Goal: Information Seeking & Learning: Learn about a topic

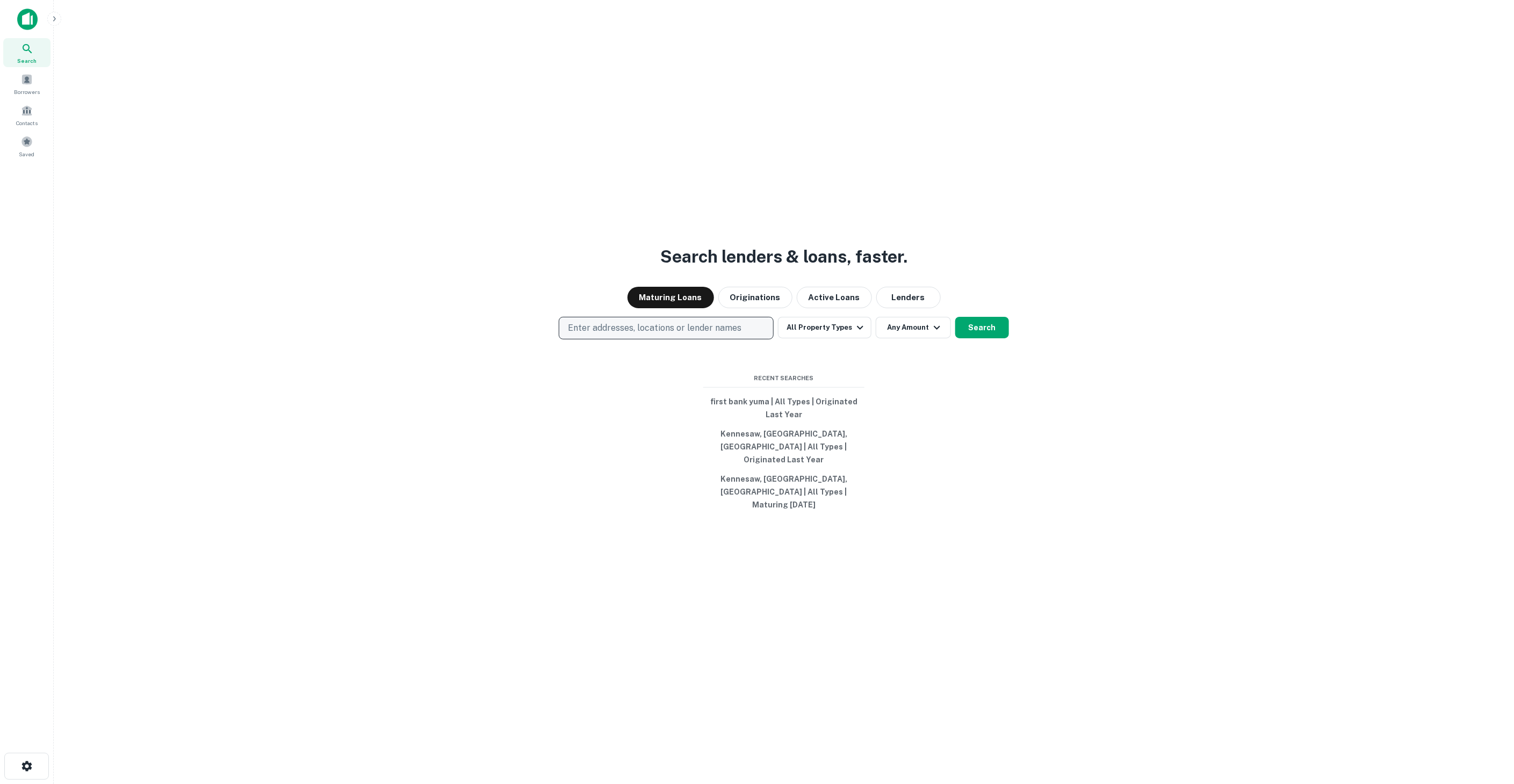
click at [720, 335] on p "Enter addresses, locations or lender names" at bounding box center [654, 328] width 173 height 13
type input "**********"
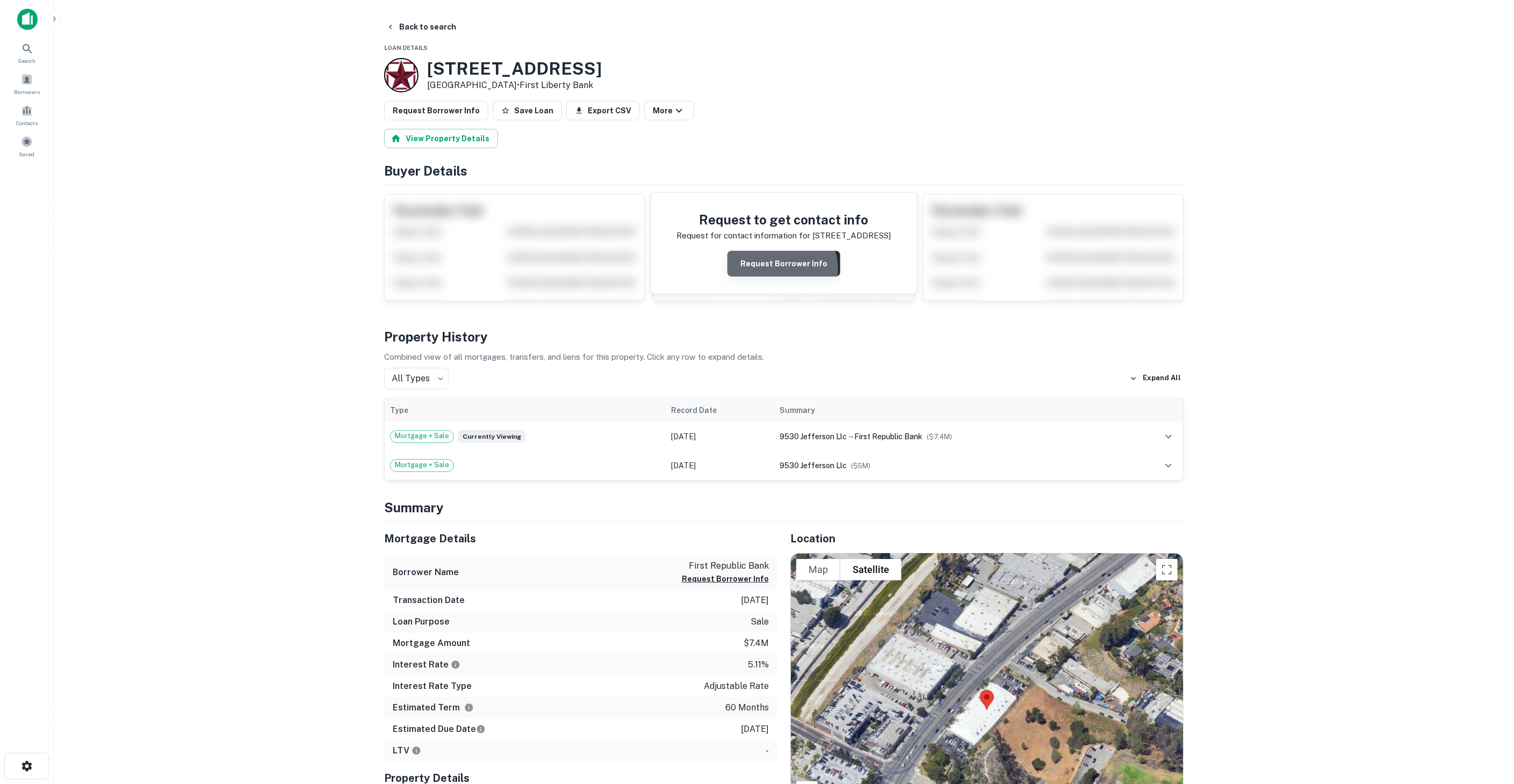
click at [777, 268] on button "Request Borrower Info" at bounding box center [784, 264] width 113 height 26
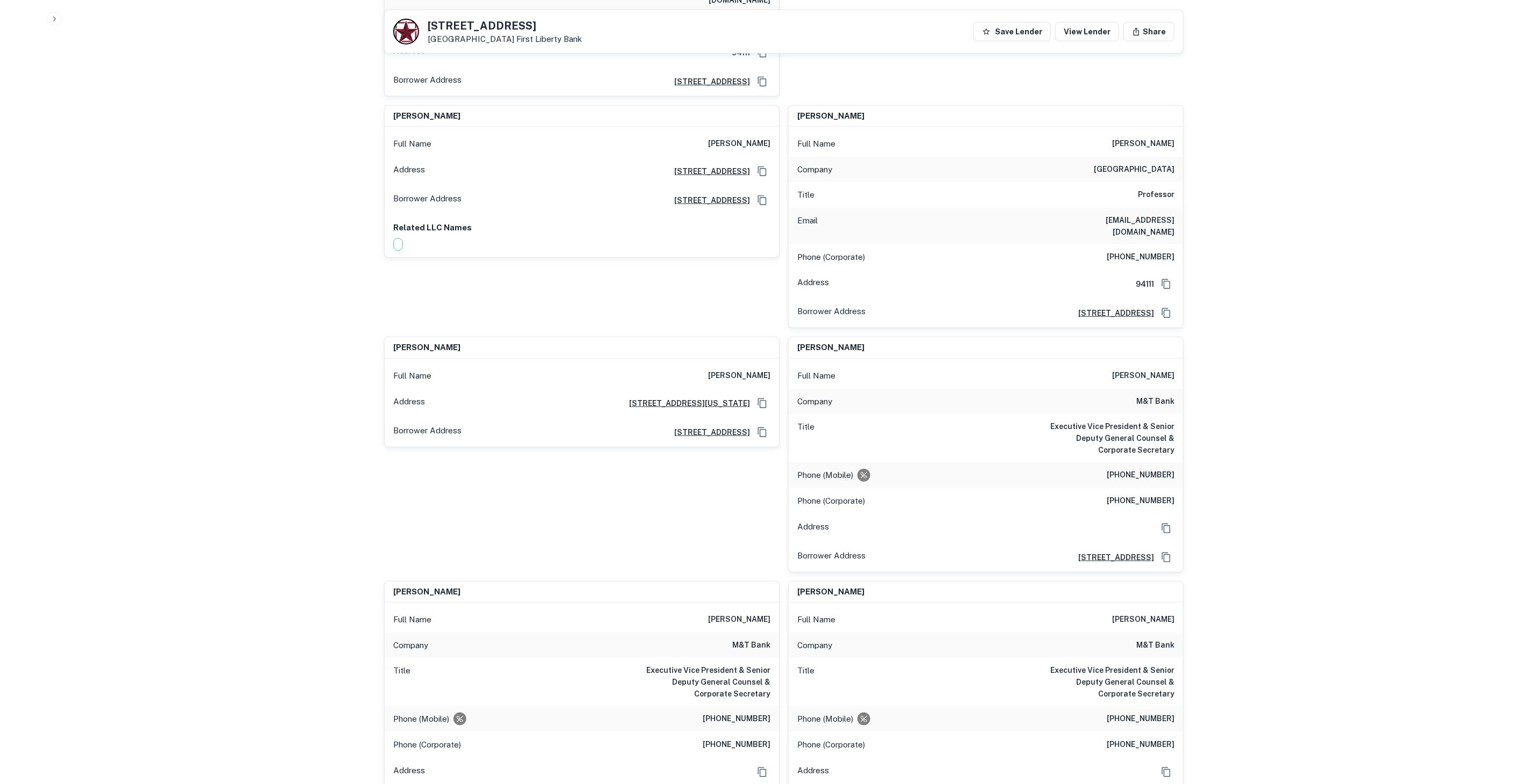
scroll to position [17904, 0]
drag, startPoint x: 1164, startPoint y: 596, endPoint x: 1147, endPoint y: 576, distance: 26.2
drag, startPoint x: 1176, startPoint y: 589, endPoint x: 941, endPoint y: 415, distance: 292.4
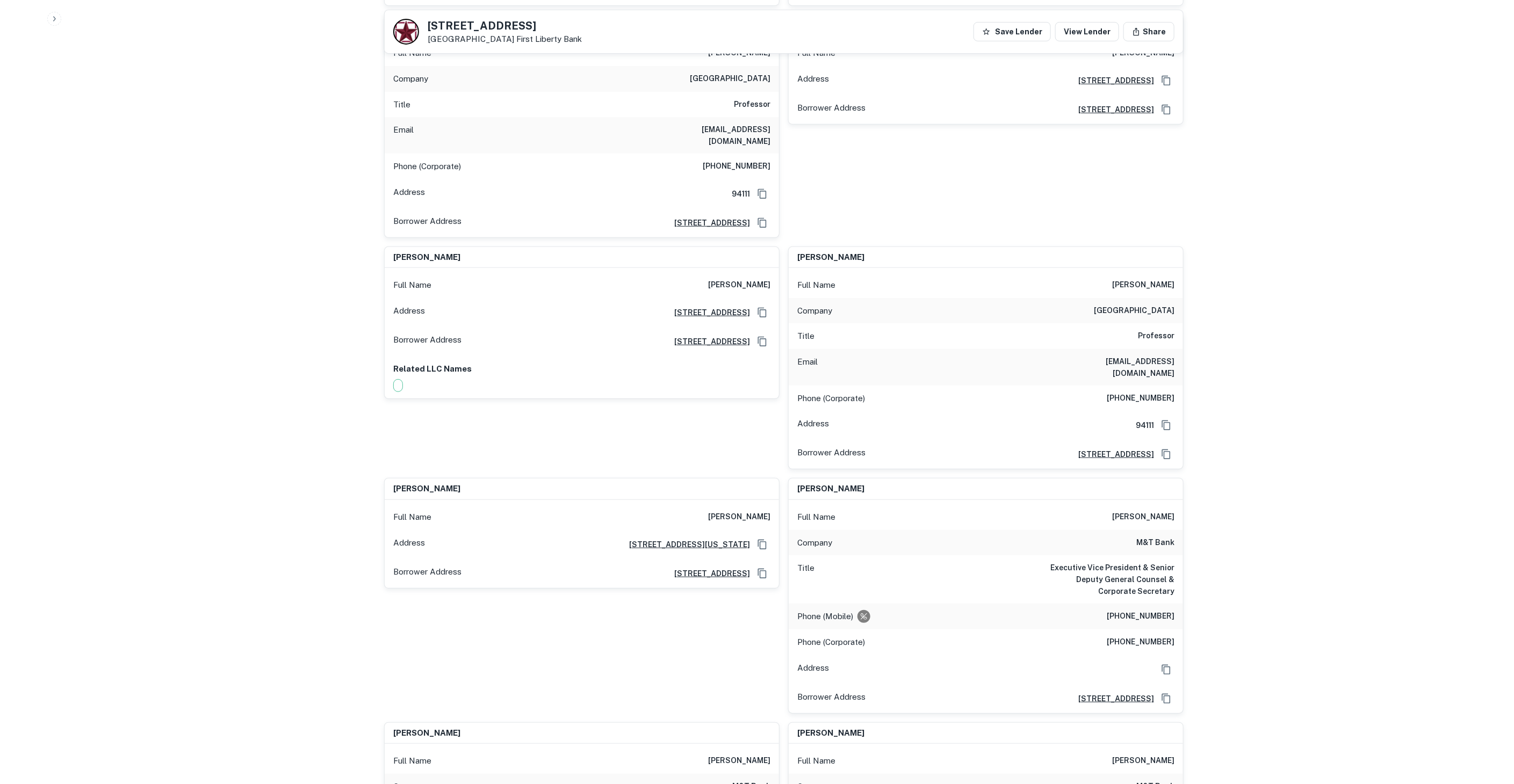
scroll to position [17785, 0]
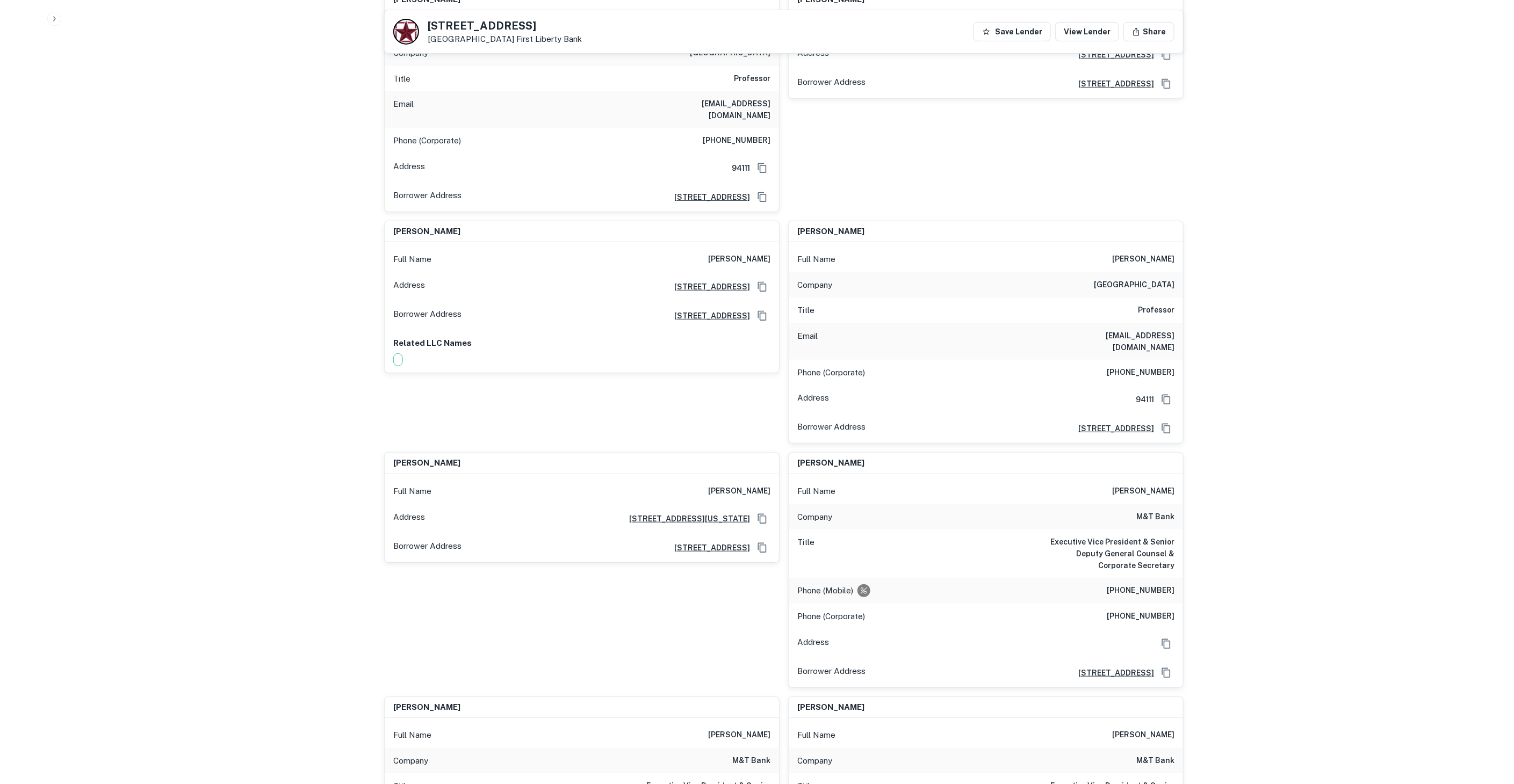
drag, startPoint x: 635, startPoint y: 420, endPoint x: 715, endPoint y: 546, distance: 149.3
drag, startPoint x: 736, startPoint y: 520, endPoint x: 774, endPoint y: 516, distance: 38.2
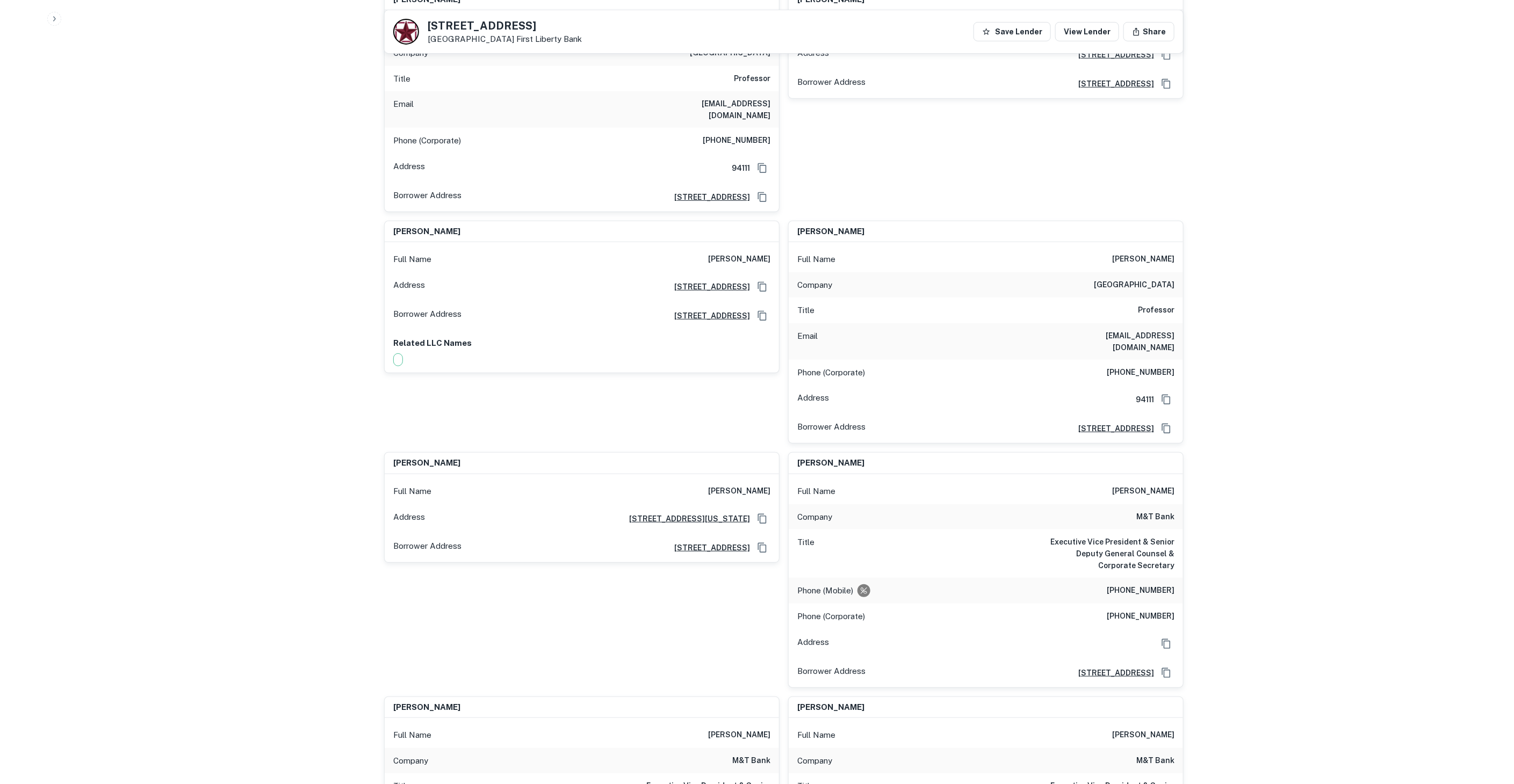
drag, startPoint x: 731, startPoint y: 584, endPoint x: 749, endPoint y: 587, distance: 18.2
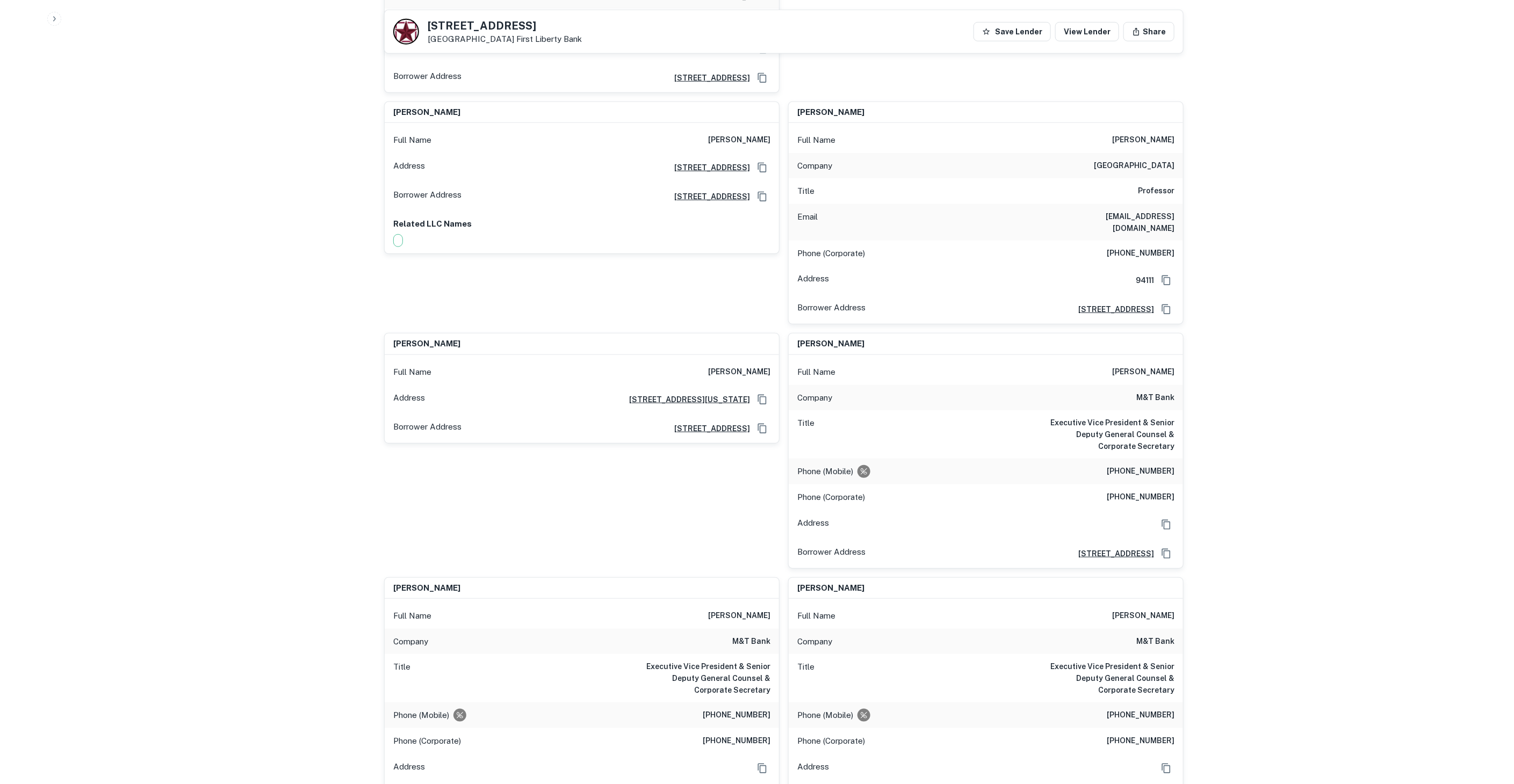
drag, startPoint x: 701, startPoint y: 570, endPoint x: 732, endPoint y: 652, distance: 87.7
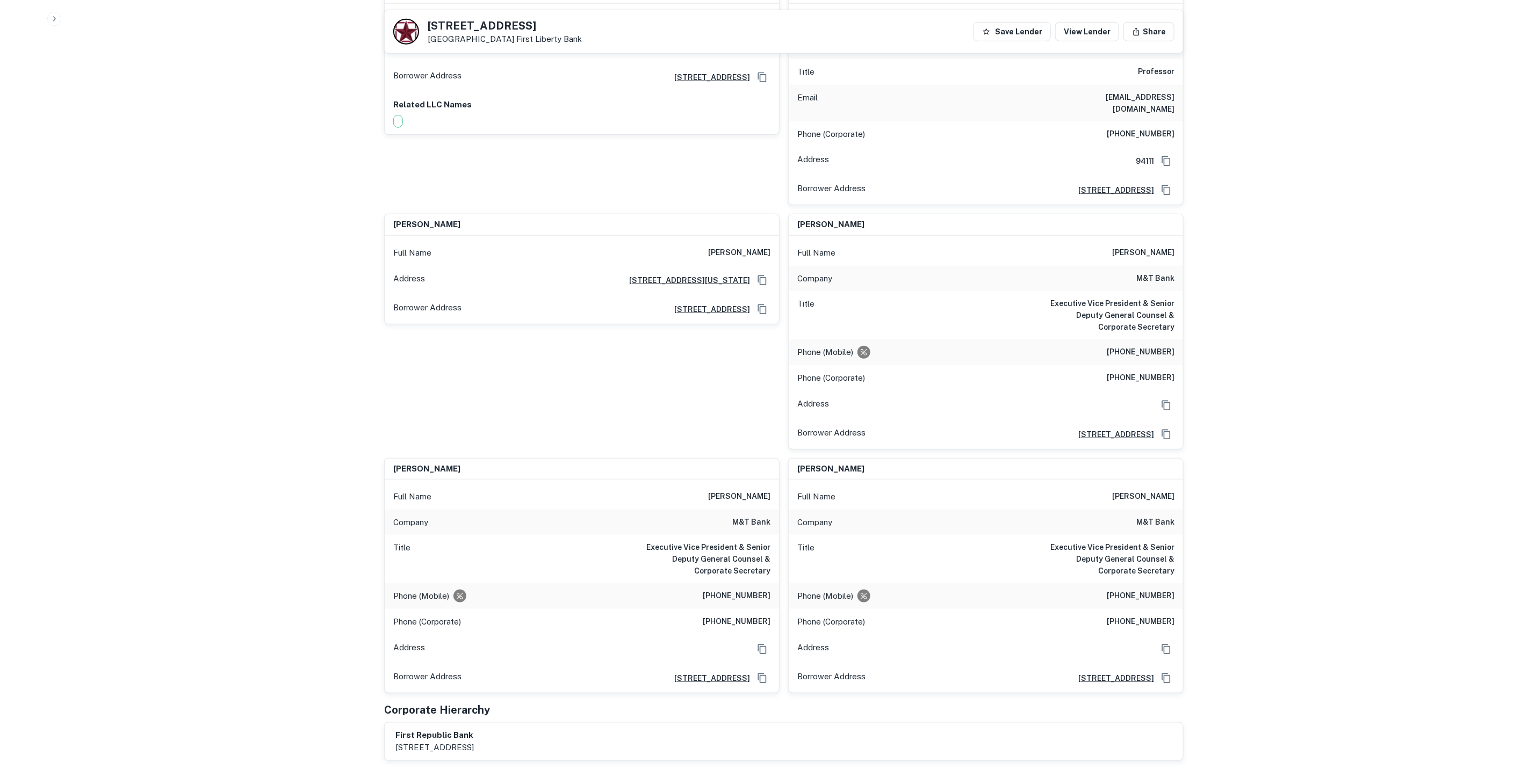
drag, startPoint x: 701, startPoint y: 583, endPoint x: 743, endPoint y: 663, distance: 90.4
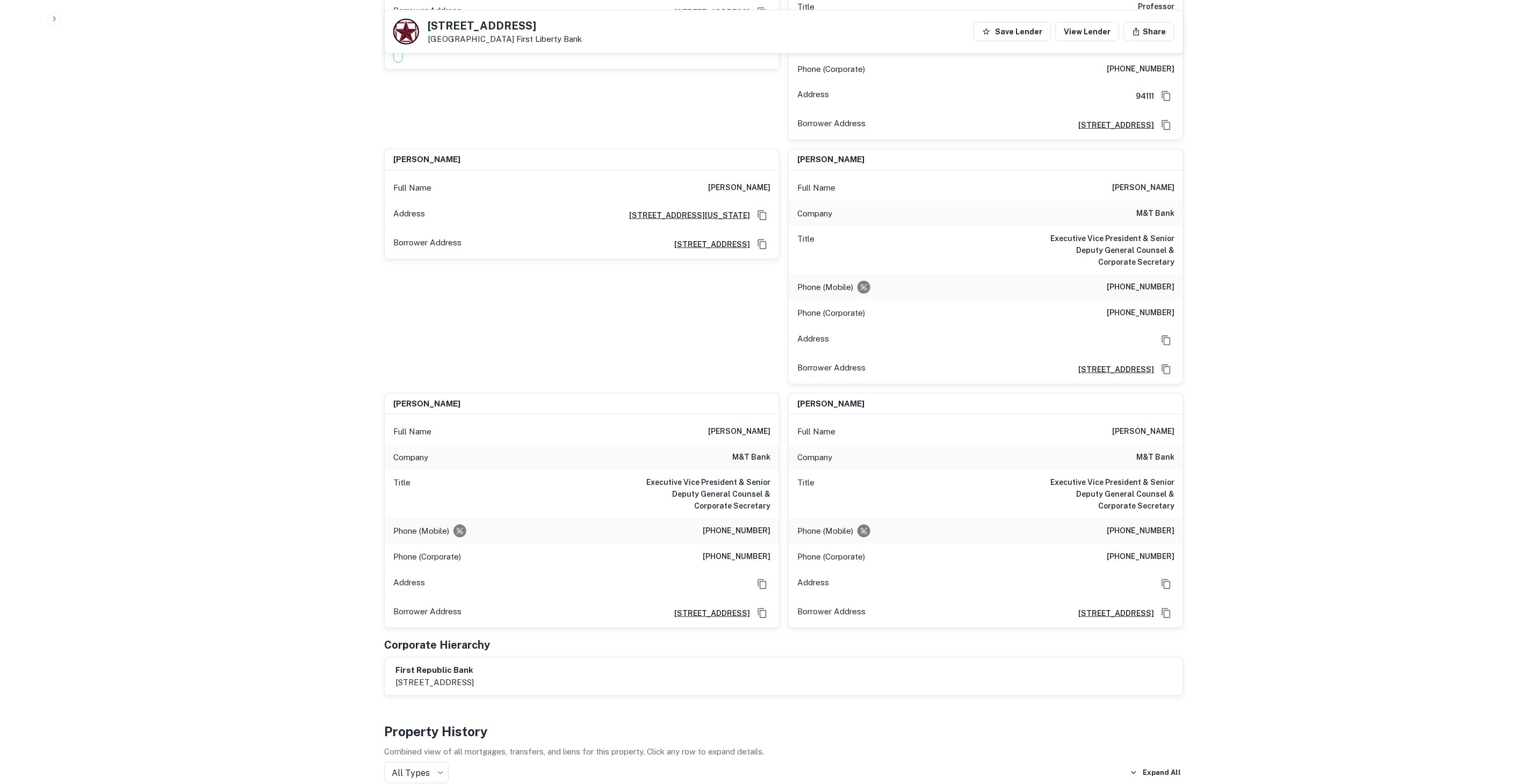
scroll to position [18142, 0]
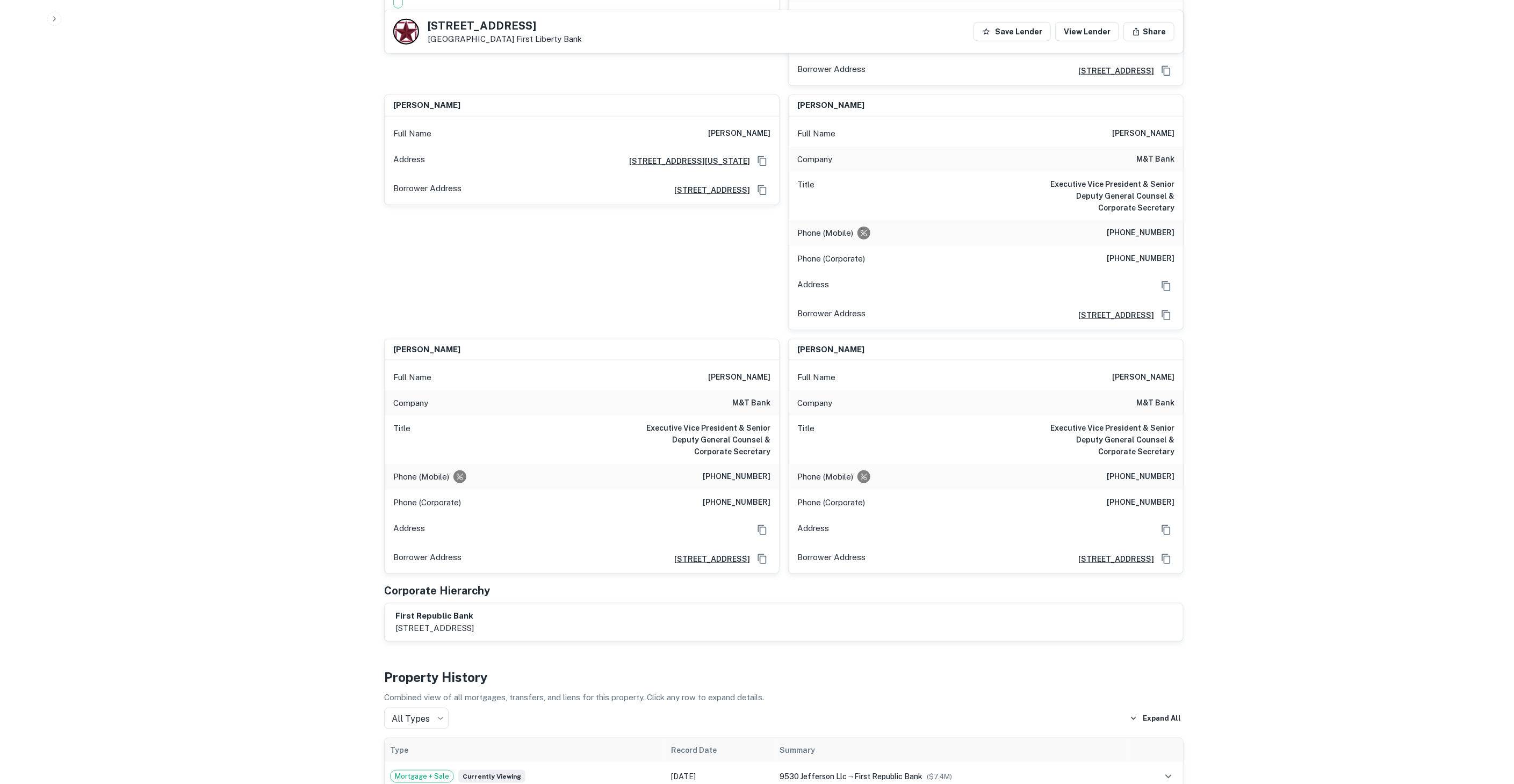
drag, startPoint x: 676, startPoint y: 492, endPoint x: 779, endPoint y: 635, distance: 176.2
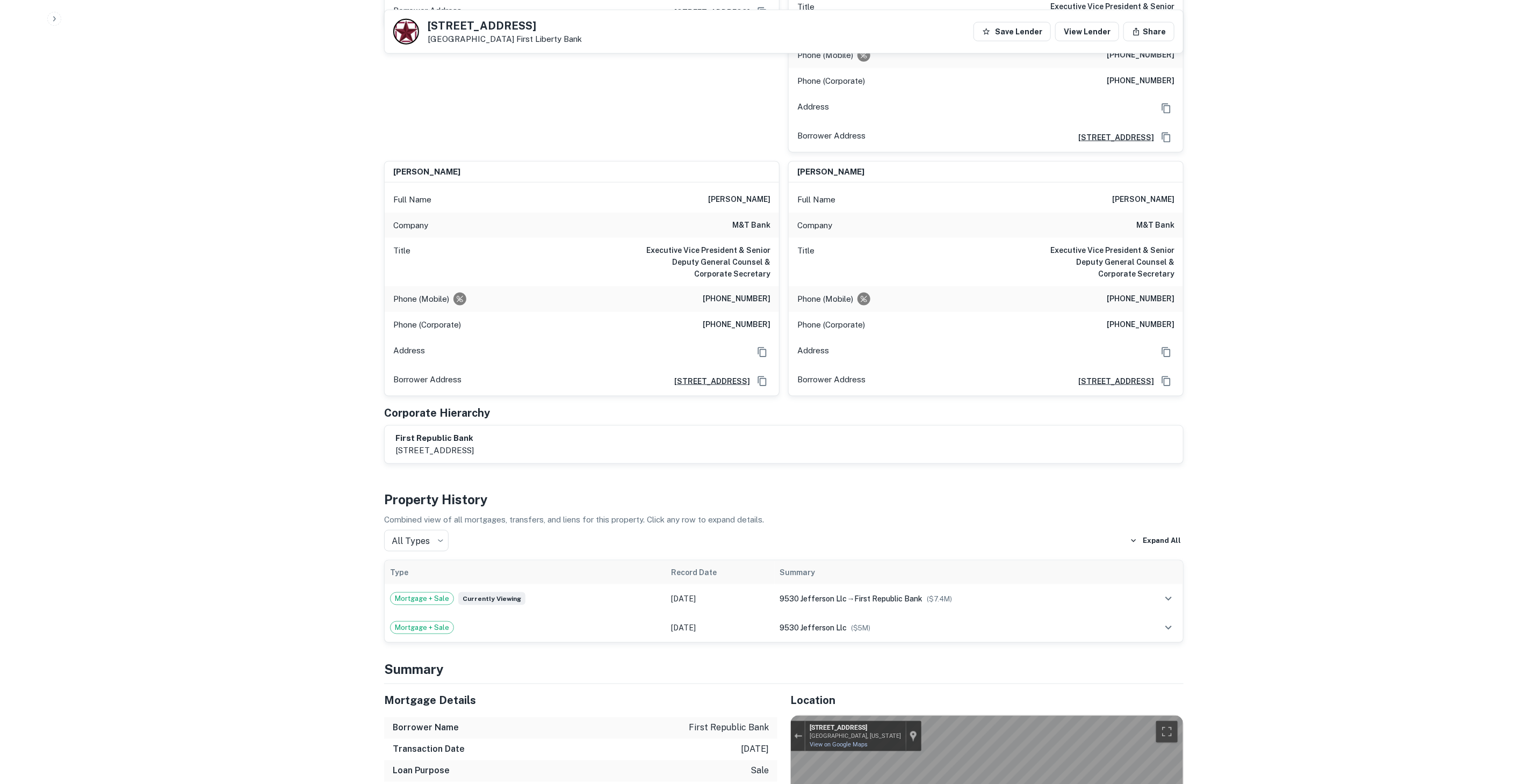
scroll to position [18322, 0]
drag, startPoint x: 710, startPoint y: 487, endPoint x: 748, endPoint y: 593, distance: 112.6
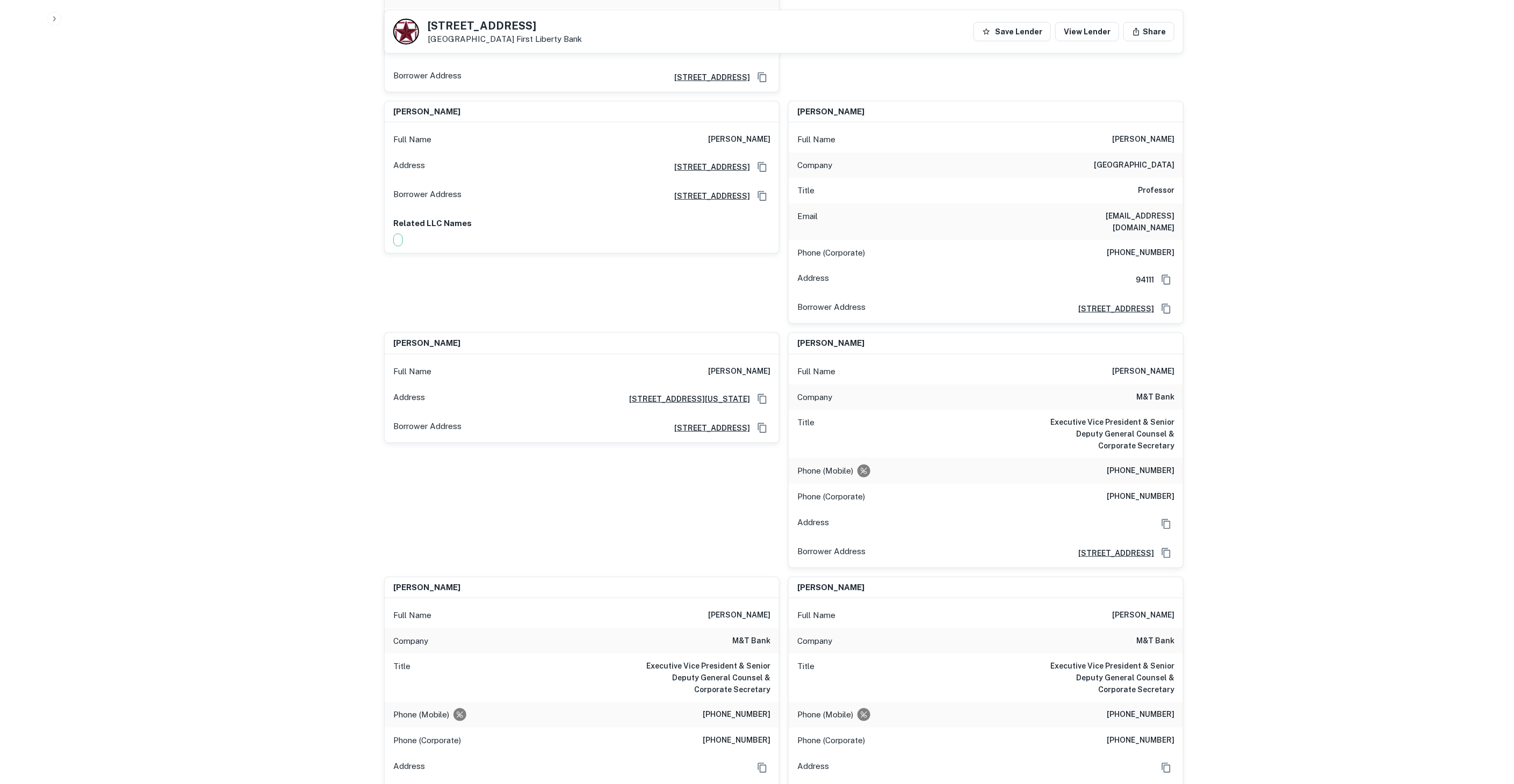
scroll to position [17904, 0]
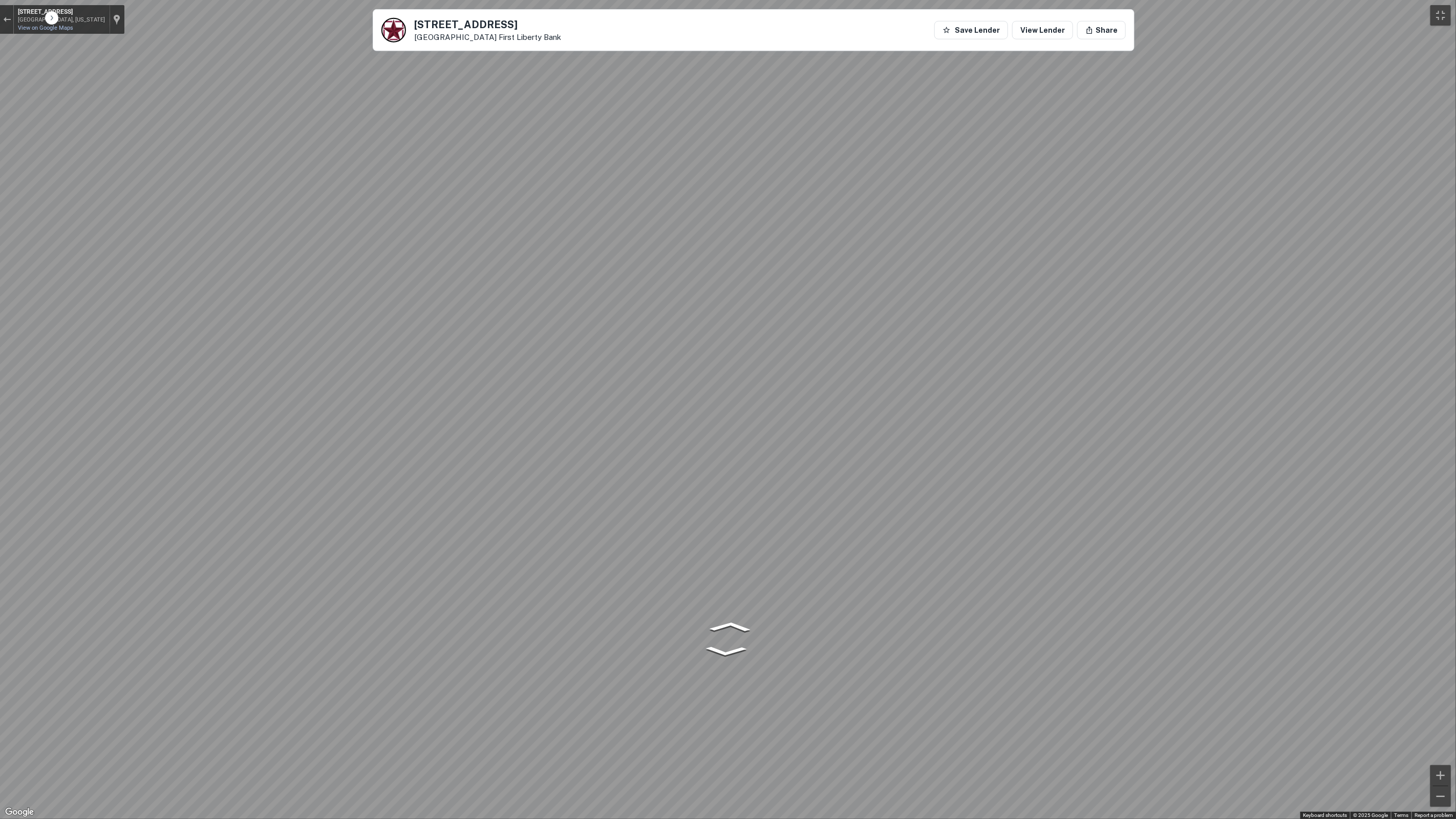
click at [1435, 12] on button "Toggle fullscreen view" at bounding box center [1441, 15] width 20 height 20
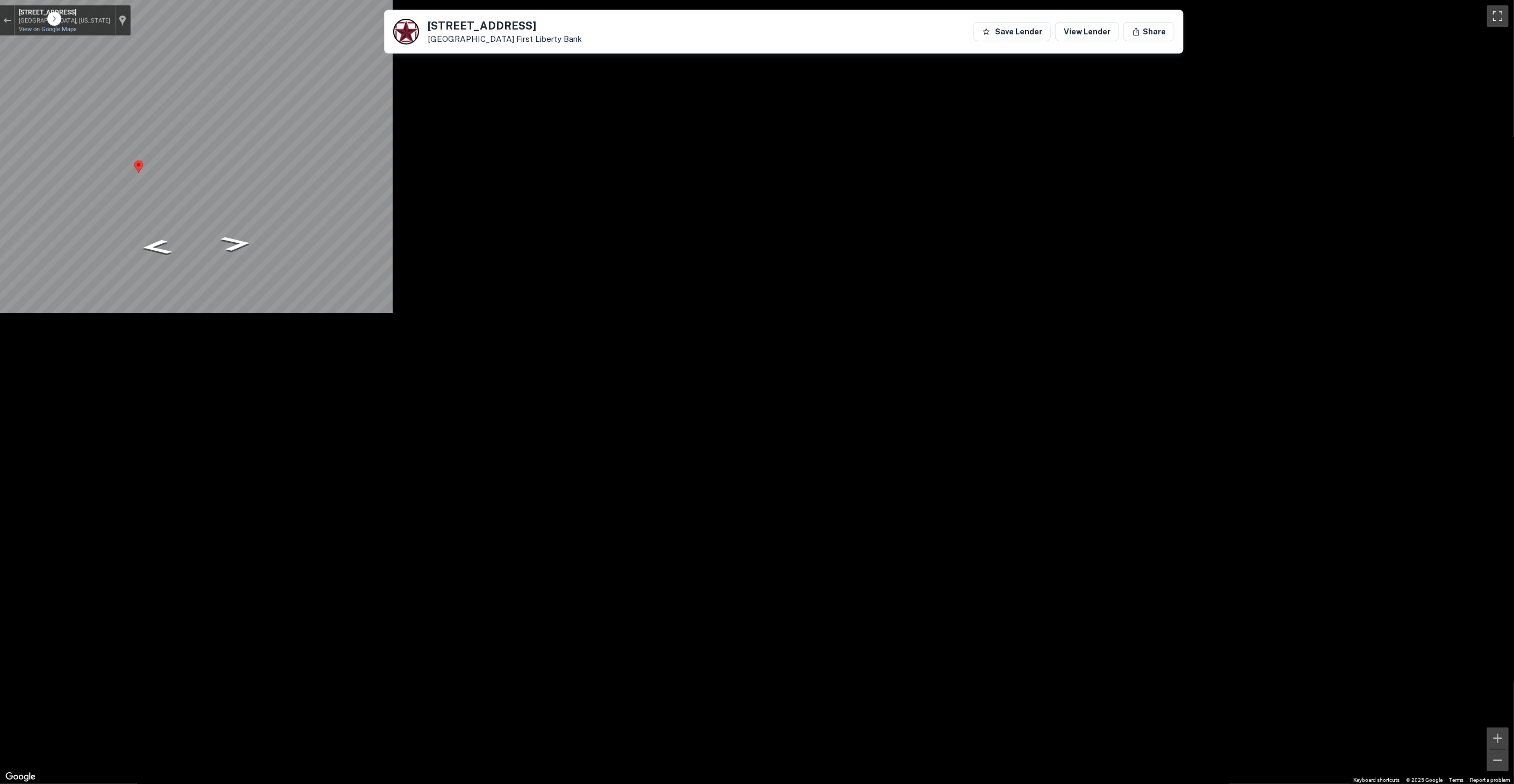
scroll to position [17725, 0]
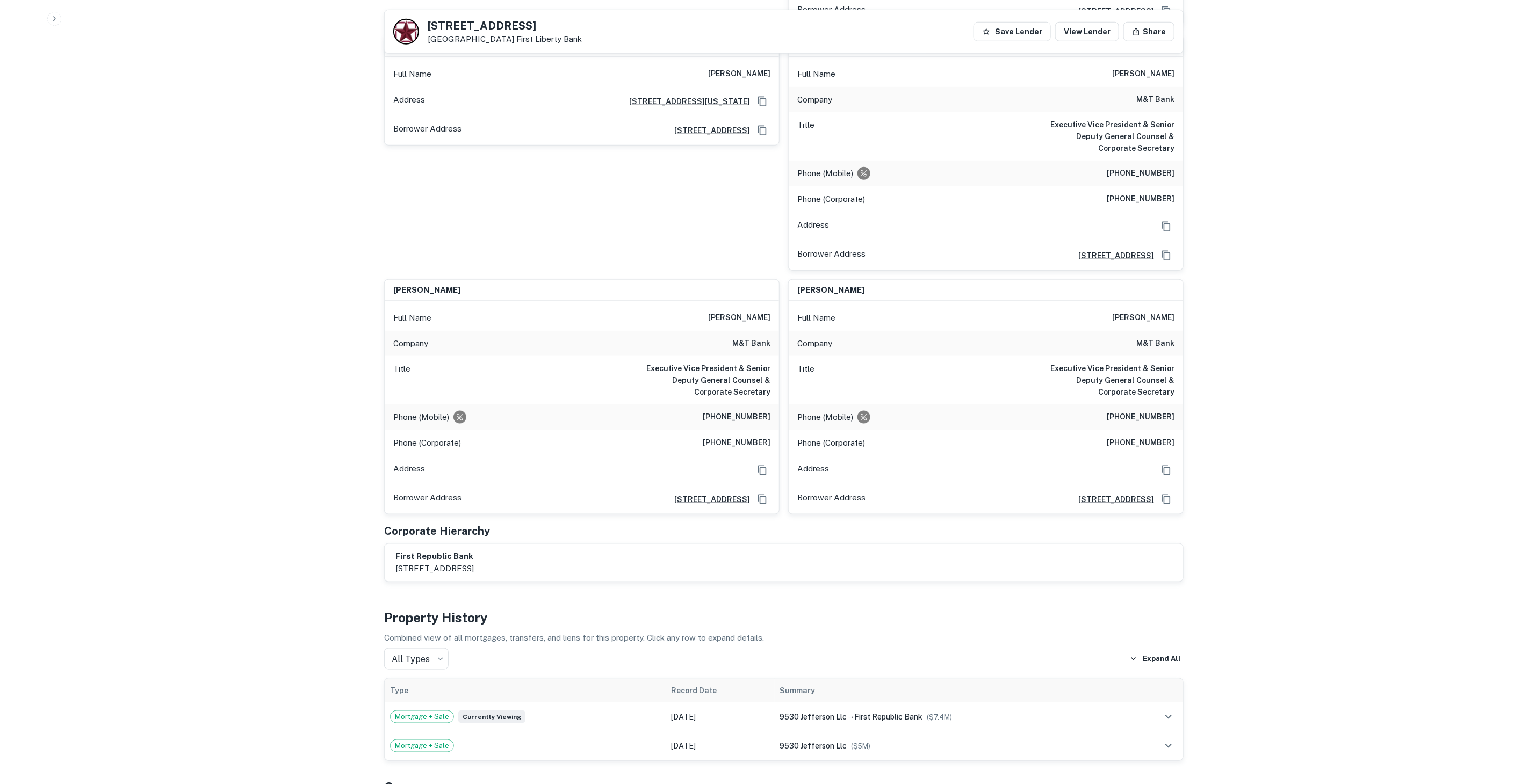
drag, startPoint x: 578, startPoint y: 371, endPoint x: 698, endPoint y: 574, distance: 235.8
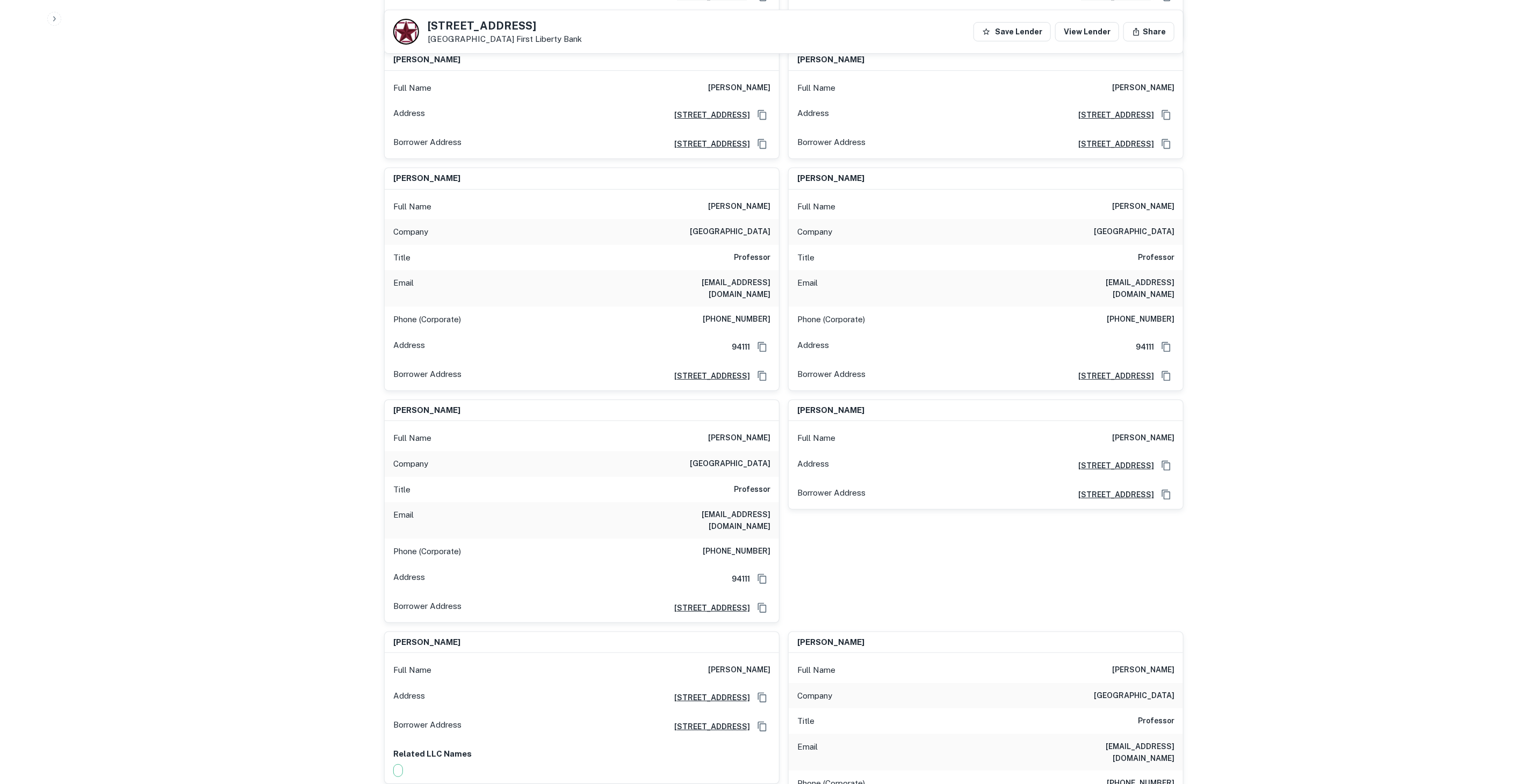
scroll to position [17369, 0]
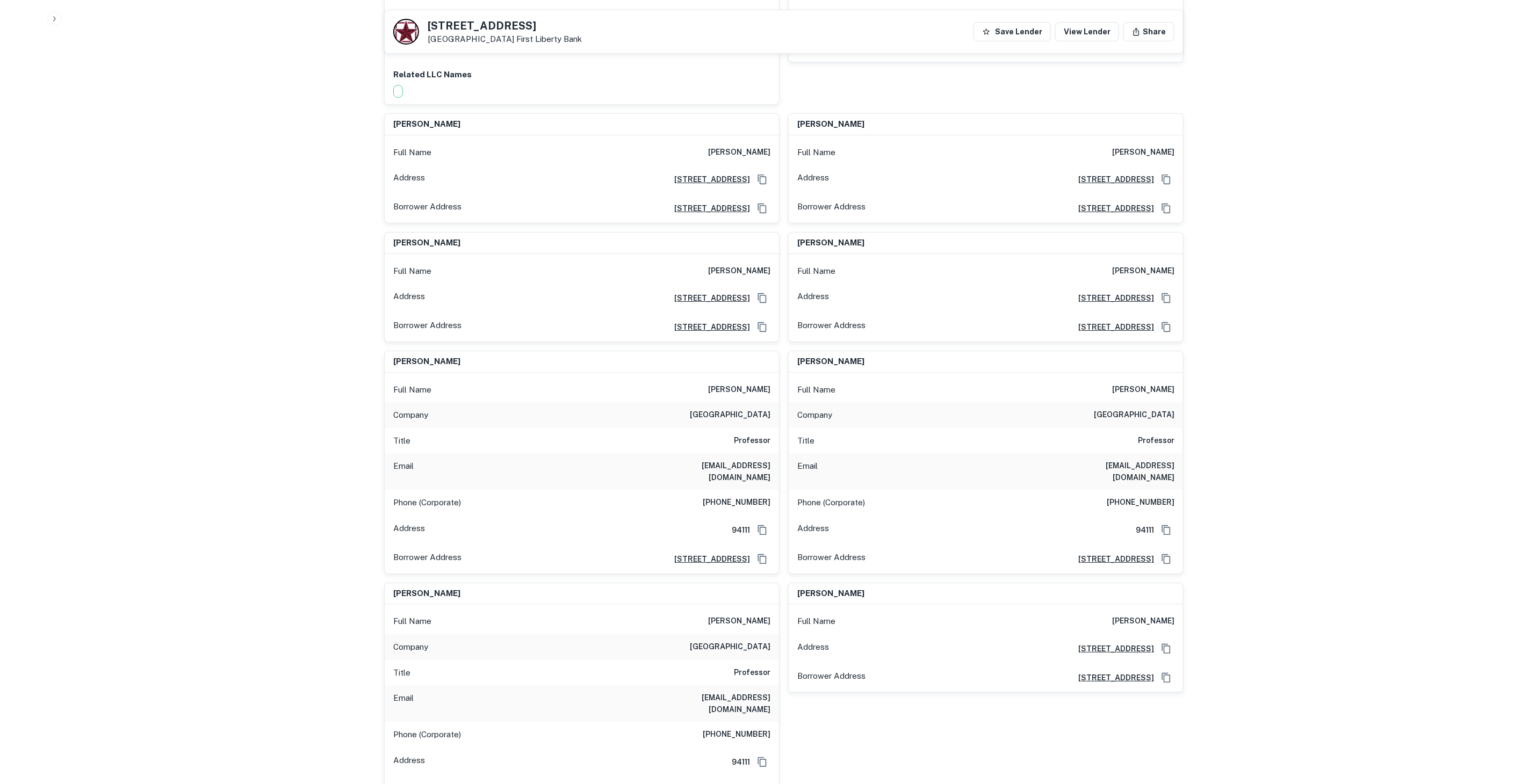
scroll to position [17189, 0]
drag, startPoint x: 714, startPoint y: 493, endPoint x: 792, endPoint y: 490, distance: 78.1
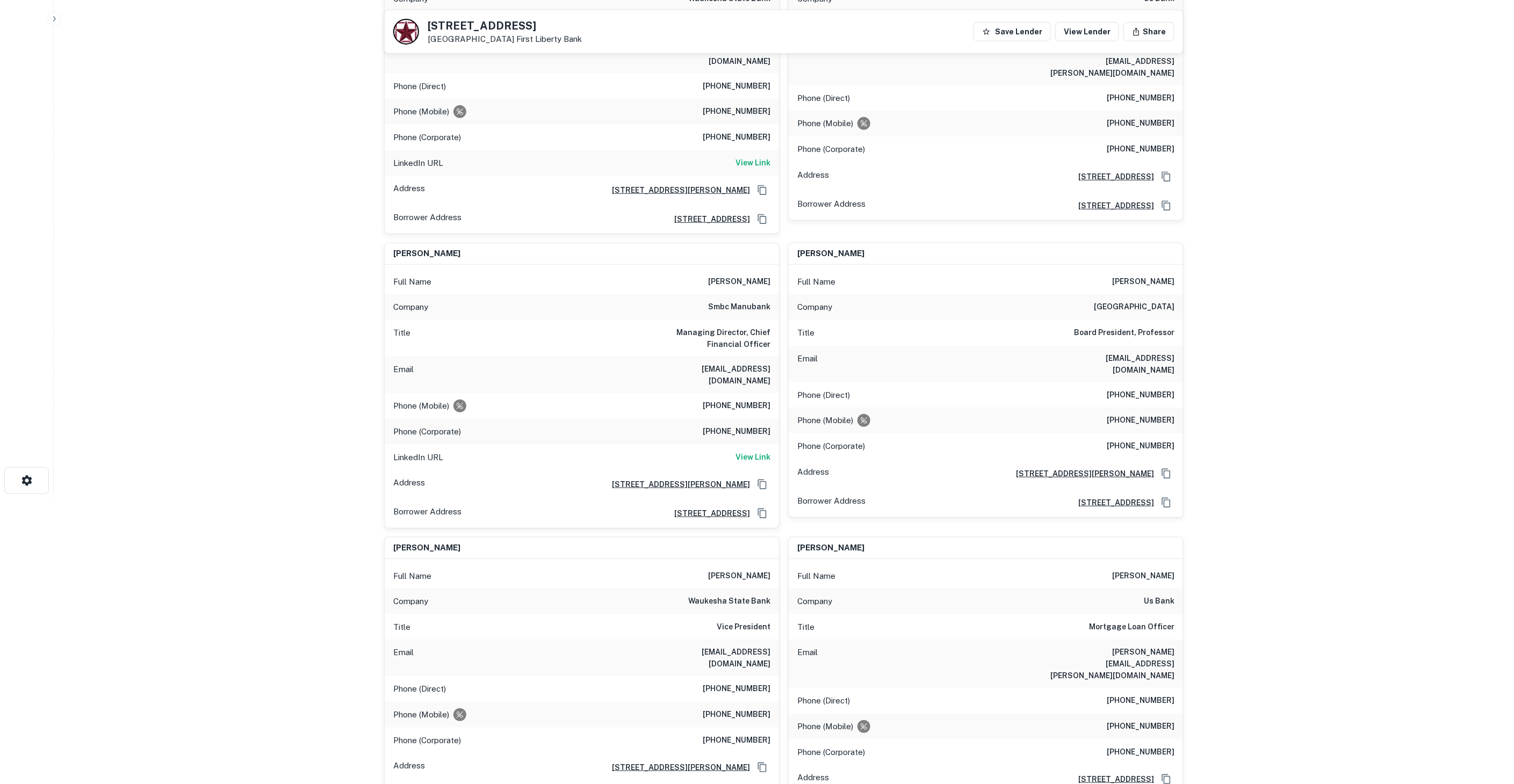
scroll to position [0, 0]
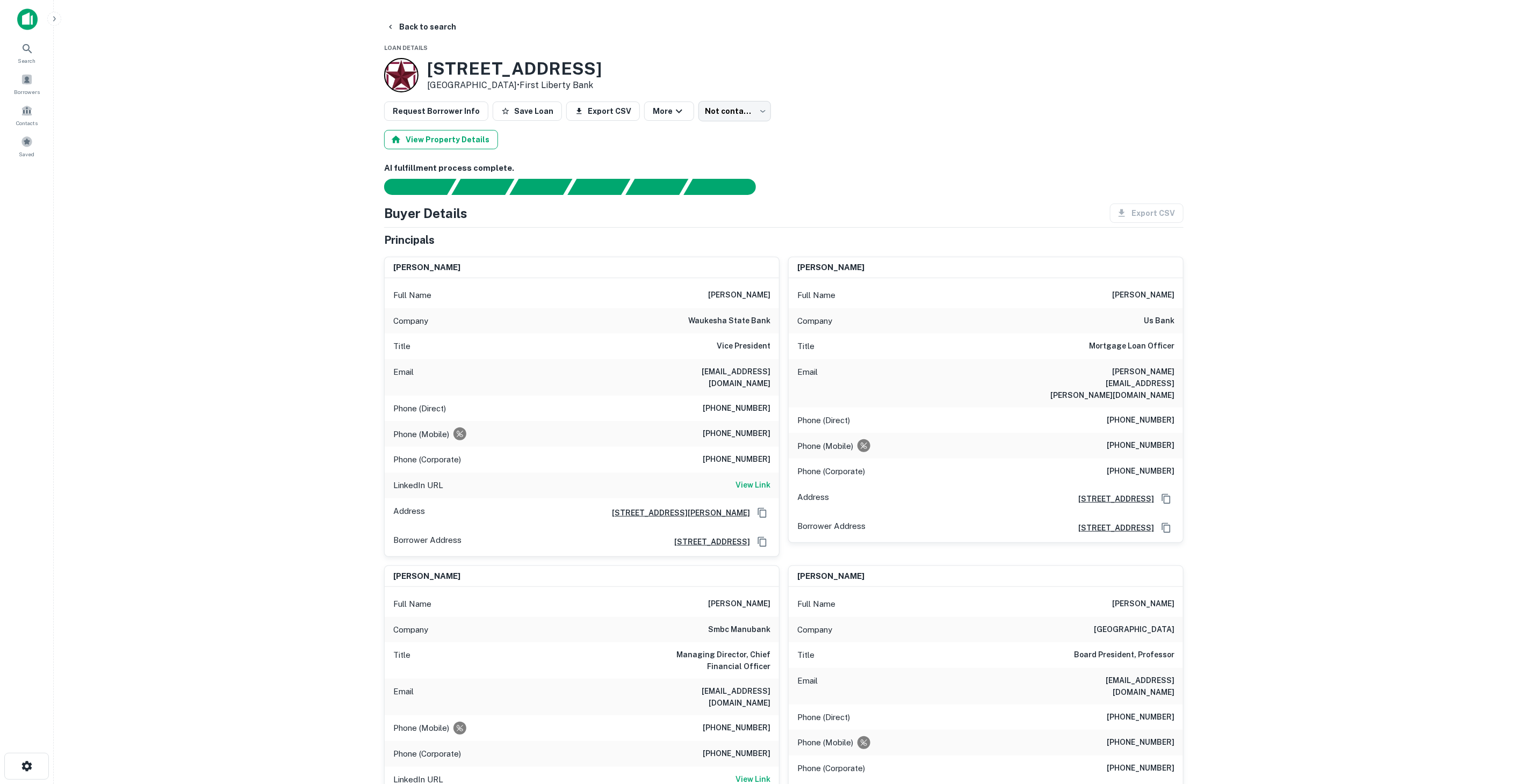
click at [452, 141] on button "View Property Details" at bounding box center [441, 139] width 114 height 19
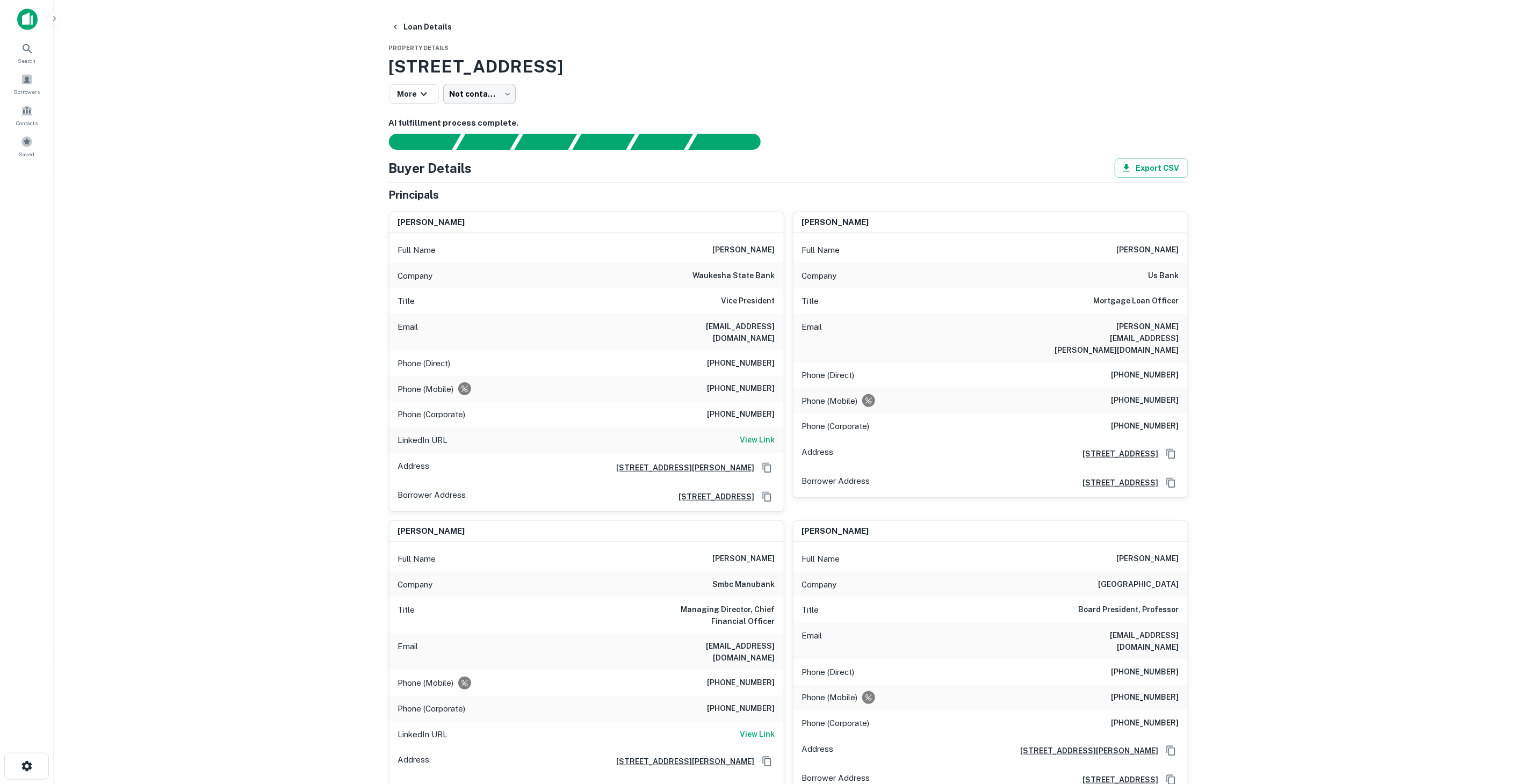
click at [484, 88] on body "Search Borrowers Contacts Saved Loan Details Property Details 9530 Jefferson Bl…" at bounding box center [762, 392] width 1523 height 784
click at [615, 89] on div at bounding box center [762, 392] width 1523 height 784
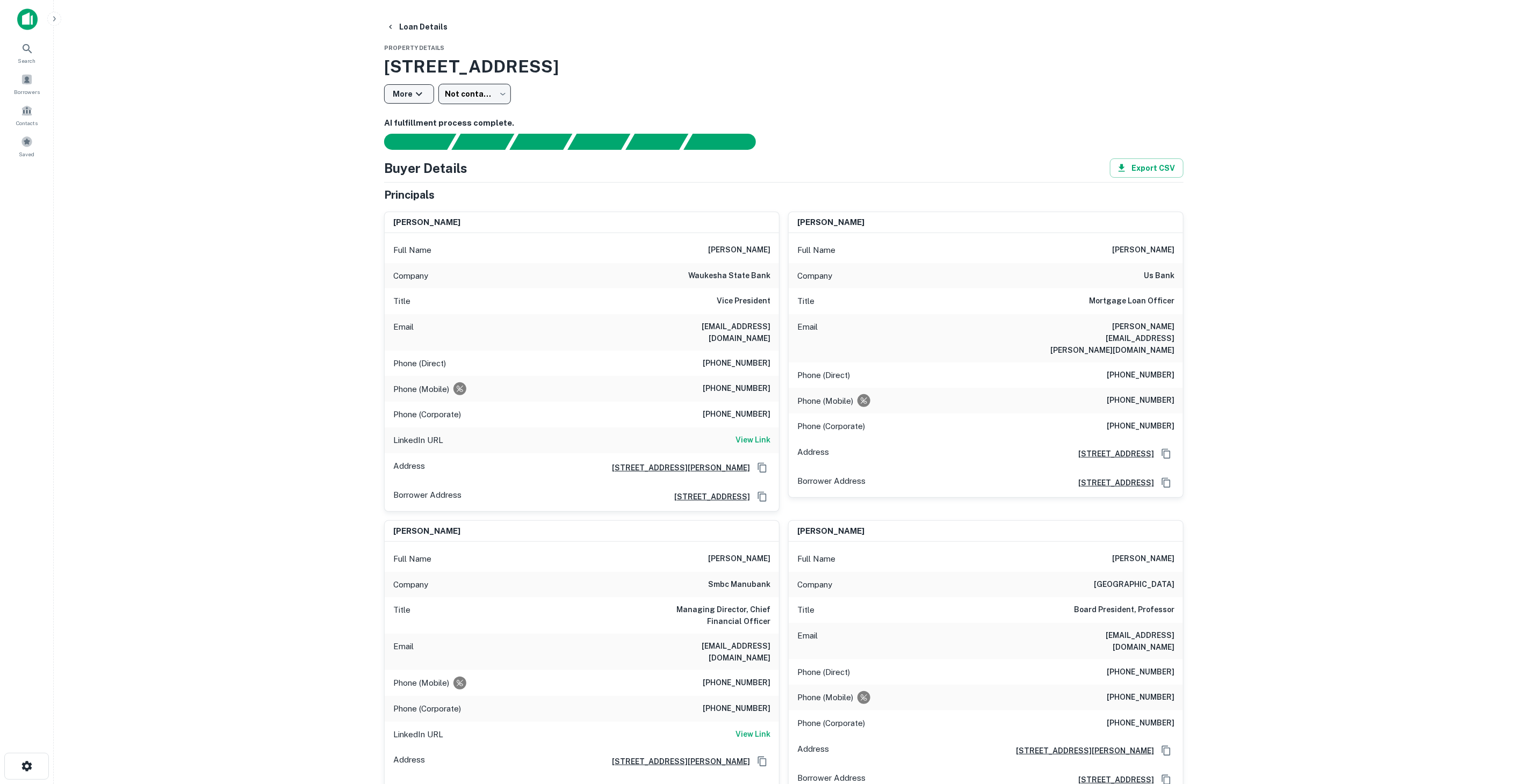
click at [396, 87] on button "More" at bounding box center [409, 94] width 50 height 19
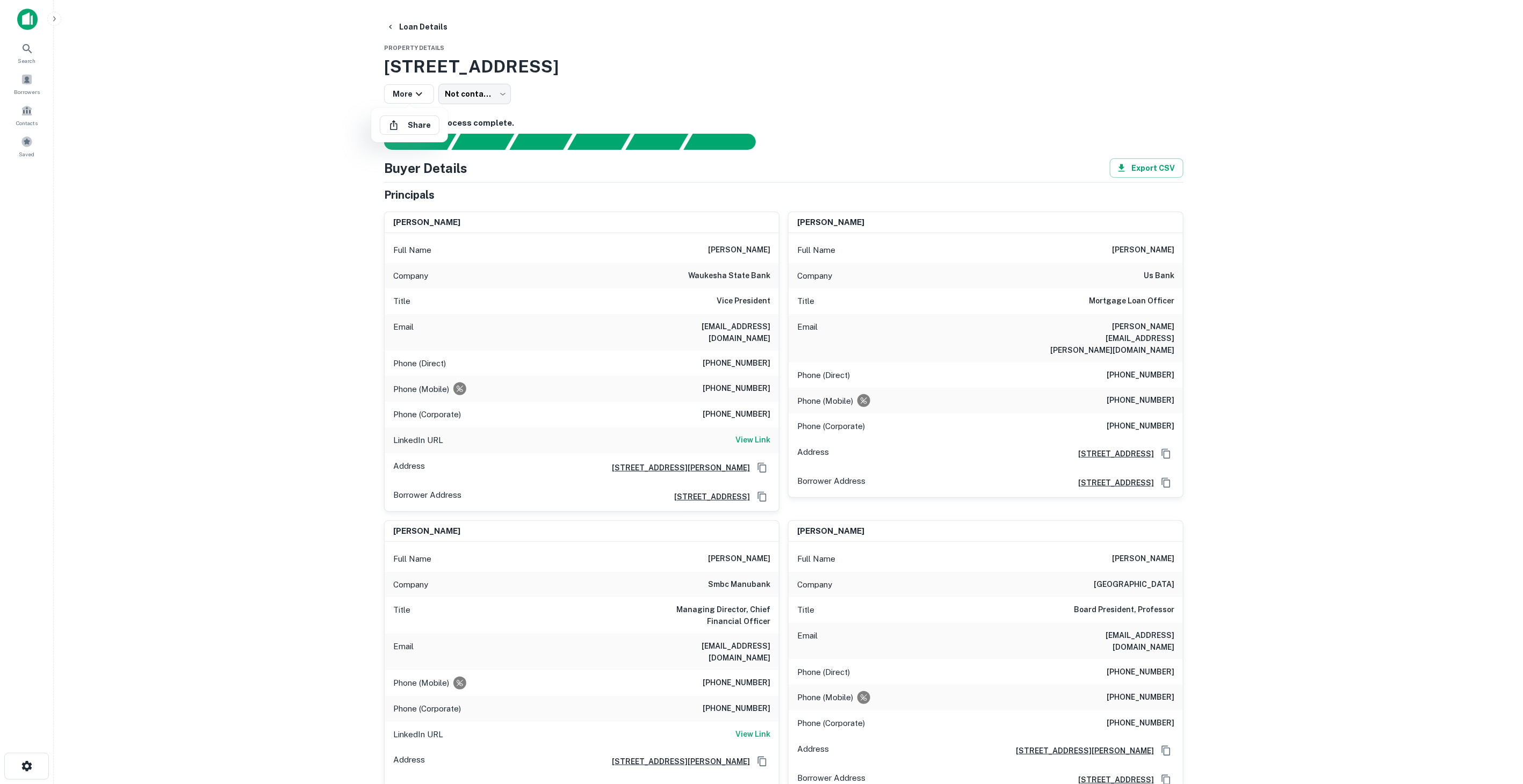
click at [572, 64] on div at bounding box center [762, 392] width 1523 height 784
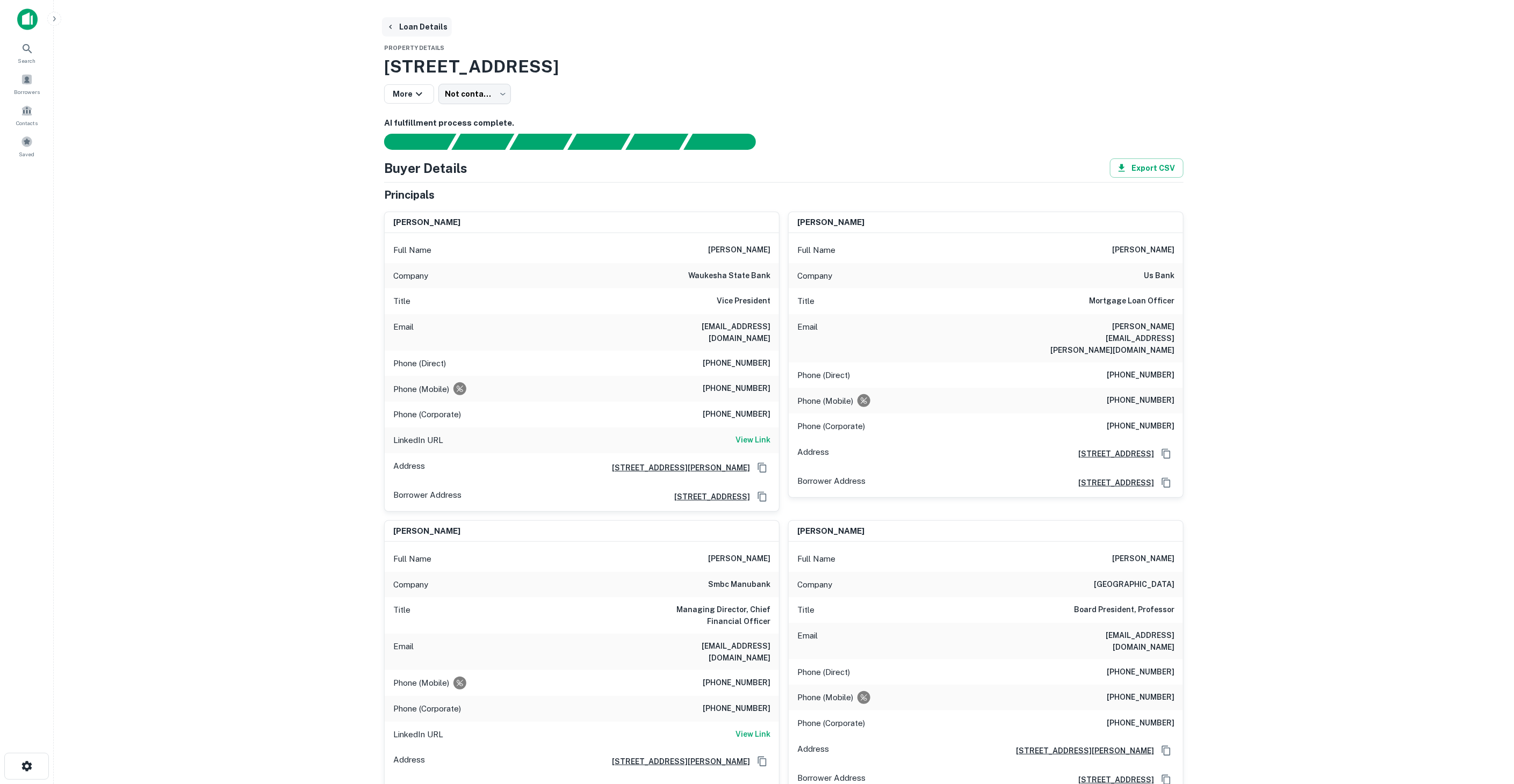
click at [408, 26] on button "Loan Details" at bounding box center [417, 26] width 70 height 19
click at [30, 60] on span "Search" at bounding box center [27, 61] width 18 height 8
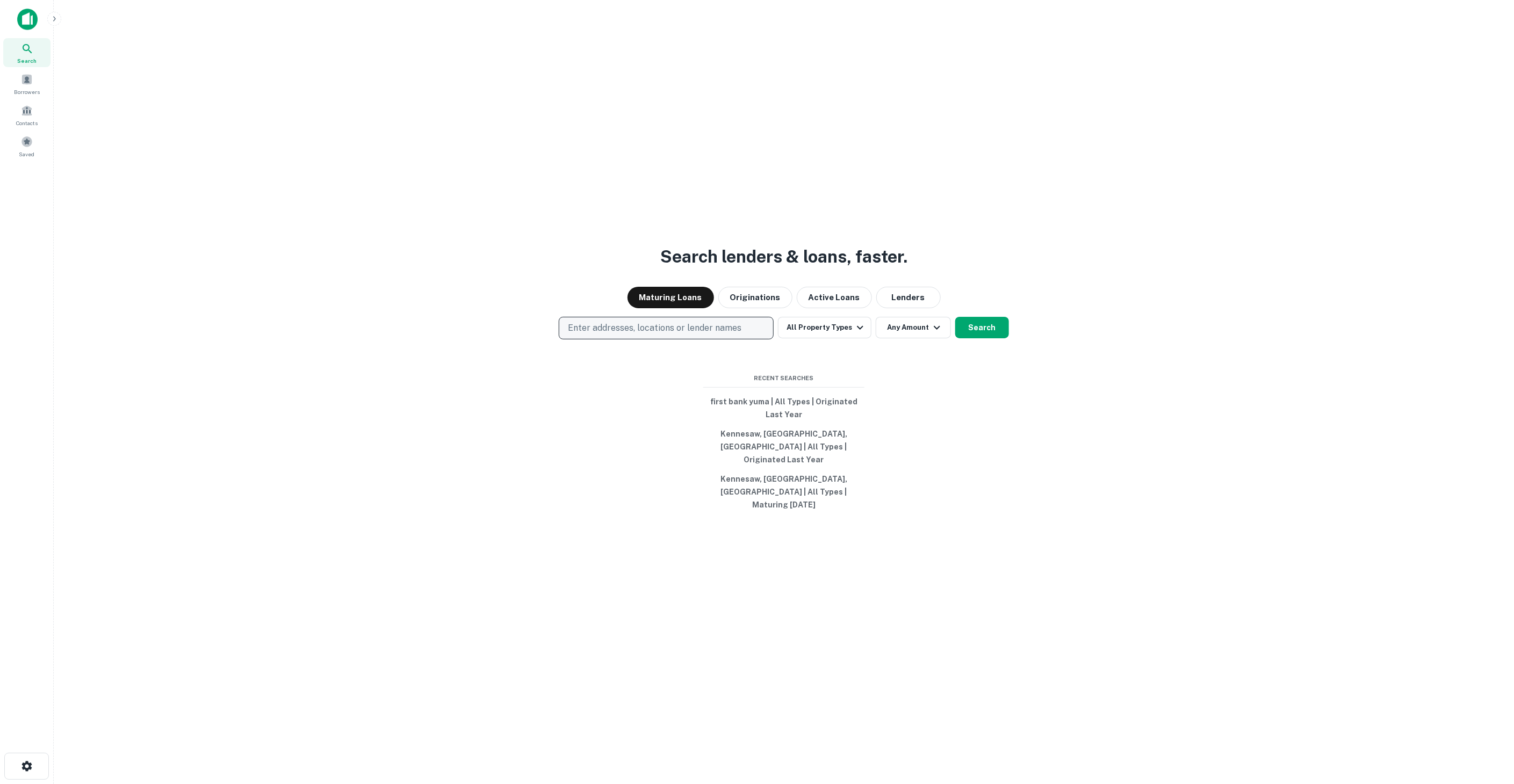
click at [633, 335] on p "Enter addresses, locations or lender names" at bounding box center [654, 328] width 173 height 13
type input "**********"
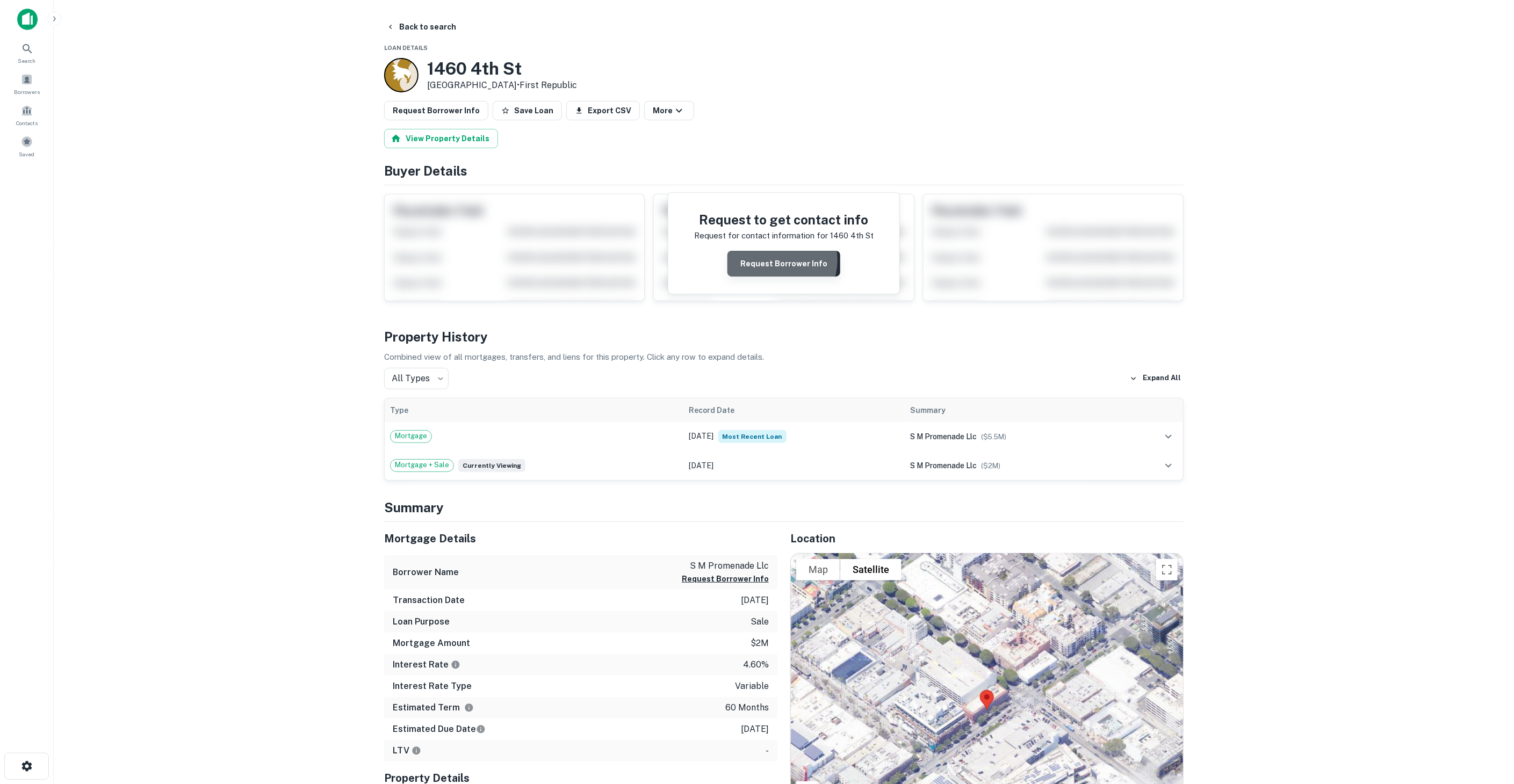
click at [775, 259] on button "Request Borrower Info" at bounding box center [784, 264] width 113 height 26
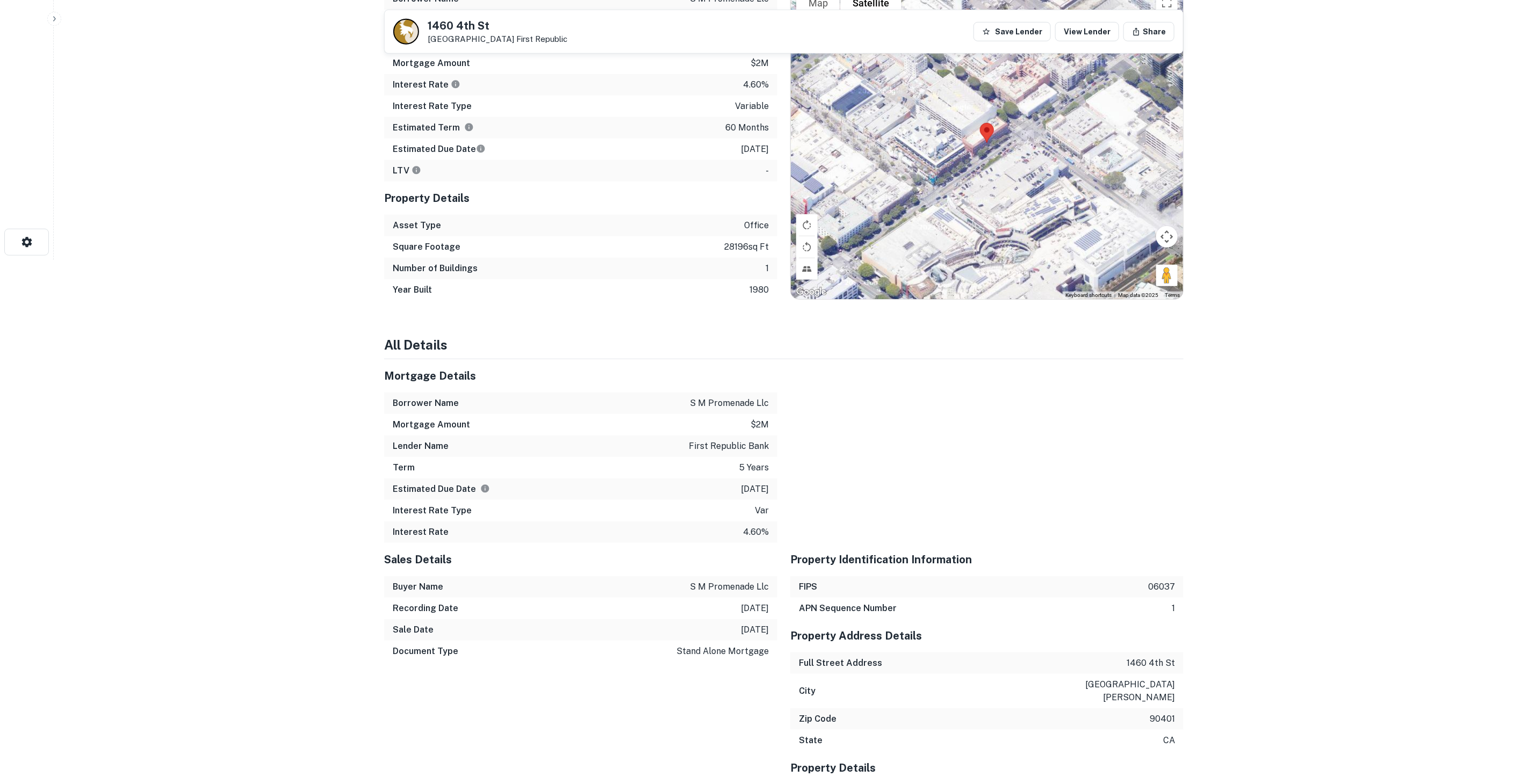
scroll to position [298, 0]
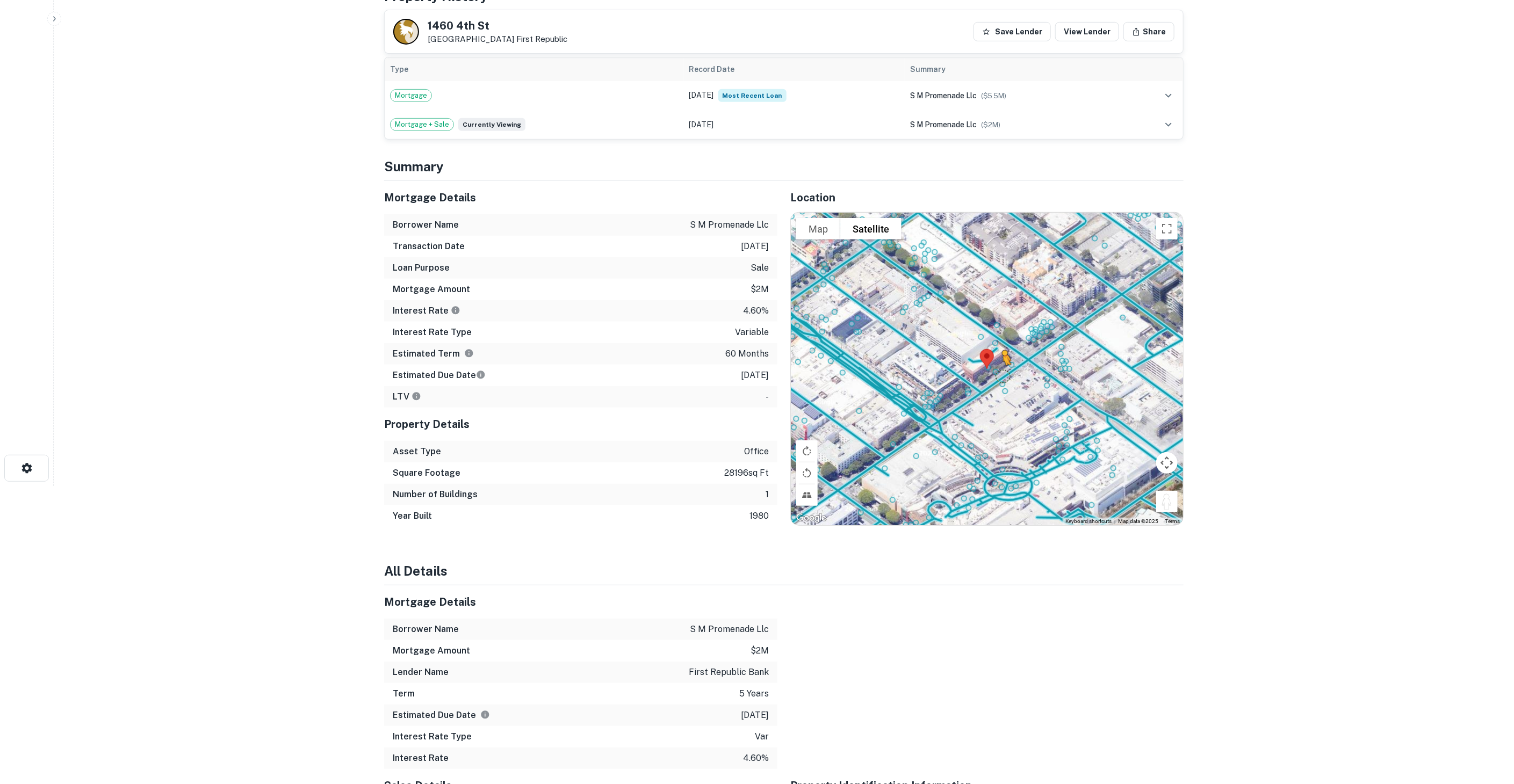
drag, startPoint x: 1171, startPoint y: 503, endPoint x: 1001, endPoint y: 372, distance: 214.6
click at [1001, 372] on div "To activate drag with keyboard, press Alt + Enter. Once in keyboard drag state,…" at bounding box center [987, 369] width 392 height 312
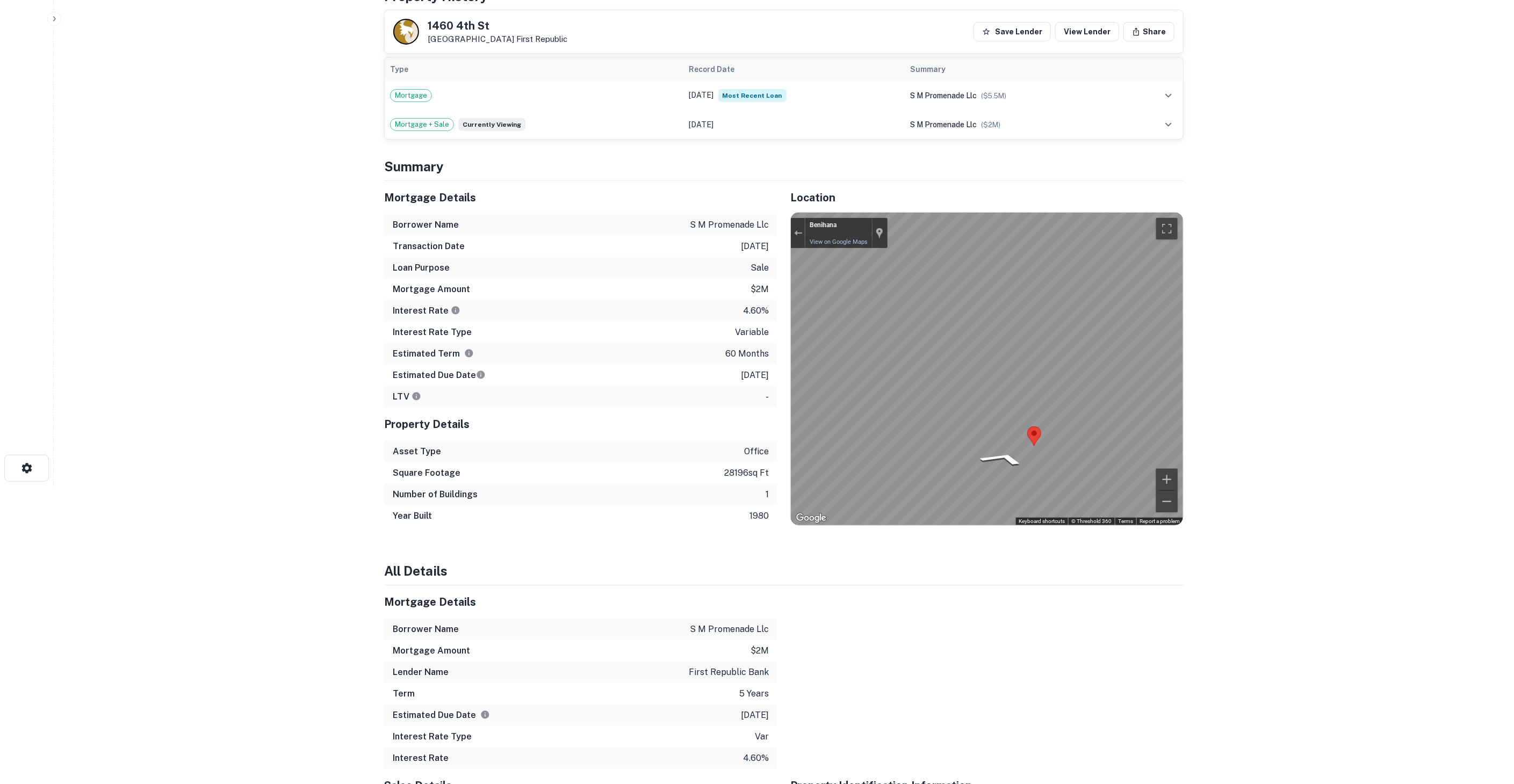
click at [826, 388] on div "Map" at bounding box center [987, 369] width 392 height 312
drag, startPoint x: 1029, startPoint y: 425, endPoint x: 774, endPoint y: 353, distance: 265.0
click at [752, 355] on div "Mortgage Details Borrower Name s m promenade llc Transaction Date 10/23/2018 Lo…" at bounding box center [777, 354] width 812 height 346
click at [689, 331] on div "Mortgage Details Borrower Name s m promenade llc Transaction Date 10/23/2018 Lo…" at bounding box center [777, 354] width 812 height 346
click at [740, 376] on div "Mortgage Details Borrower Name s m promenade llc Transaction Date 10/23/2018 Lo…" at bounding box center [777, 354] width 812 height 346
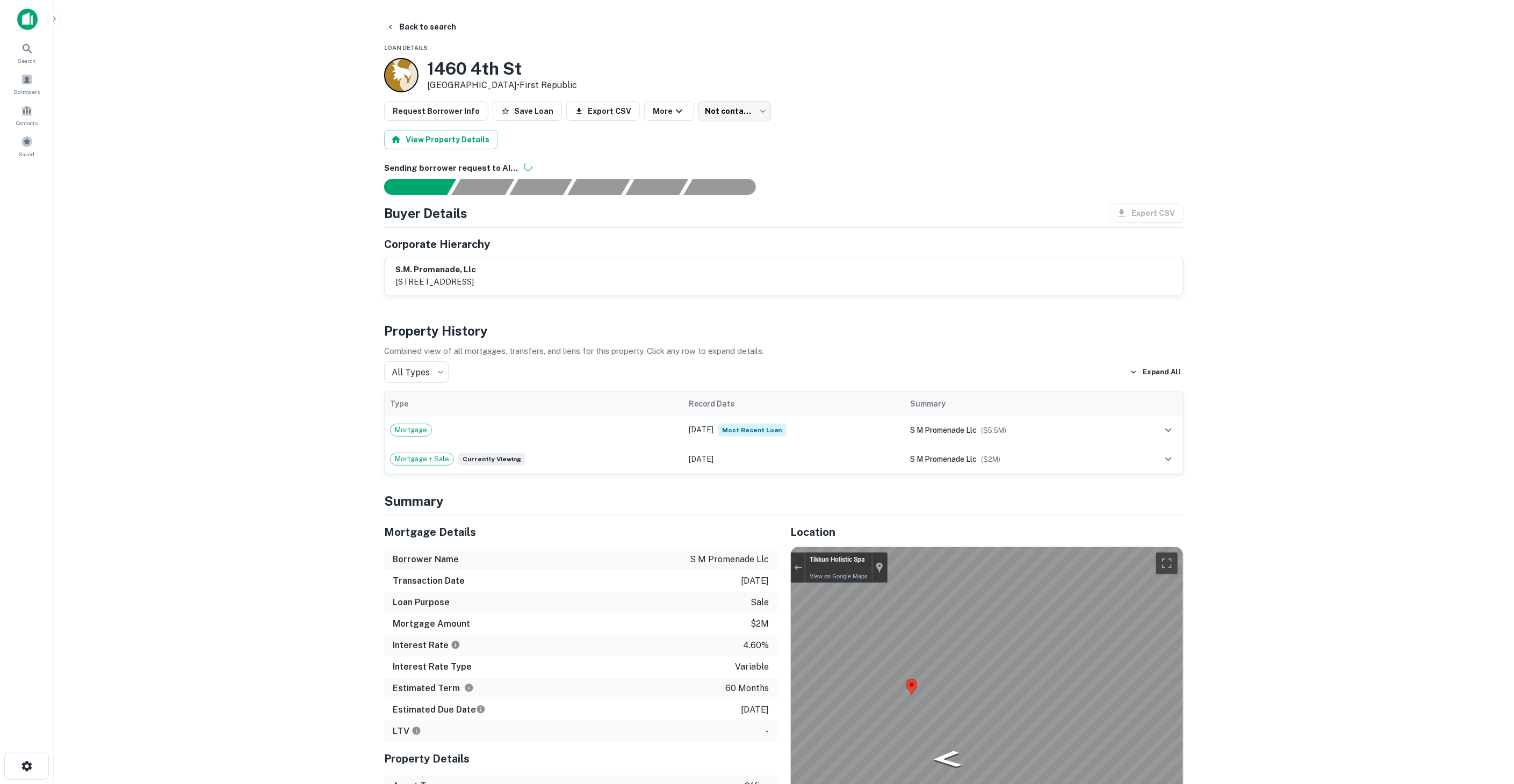
scroll to position [179, 0]
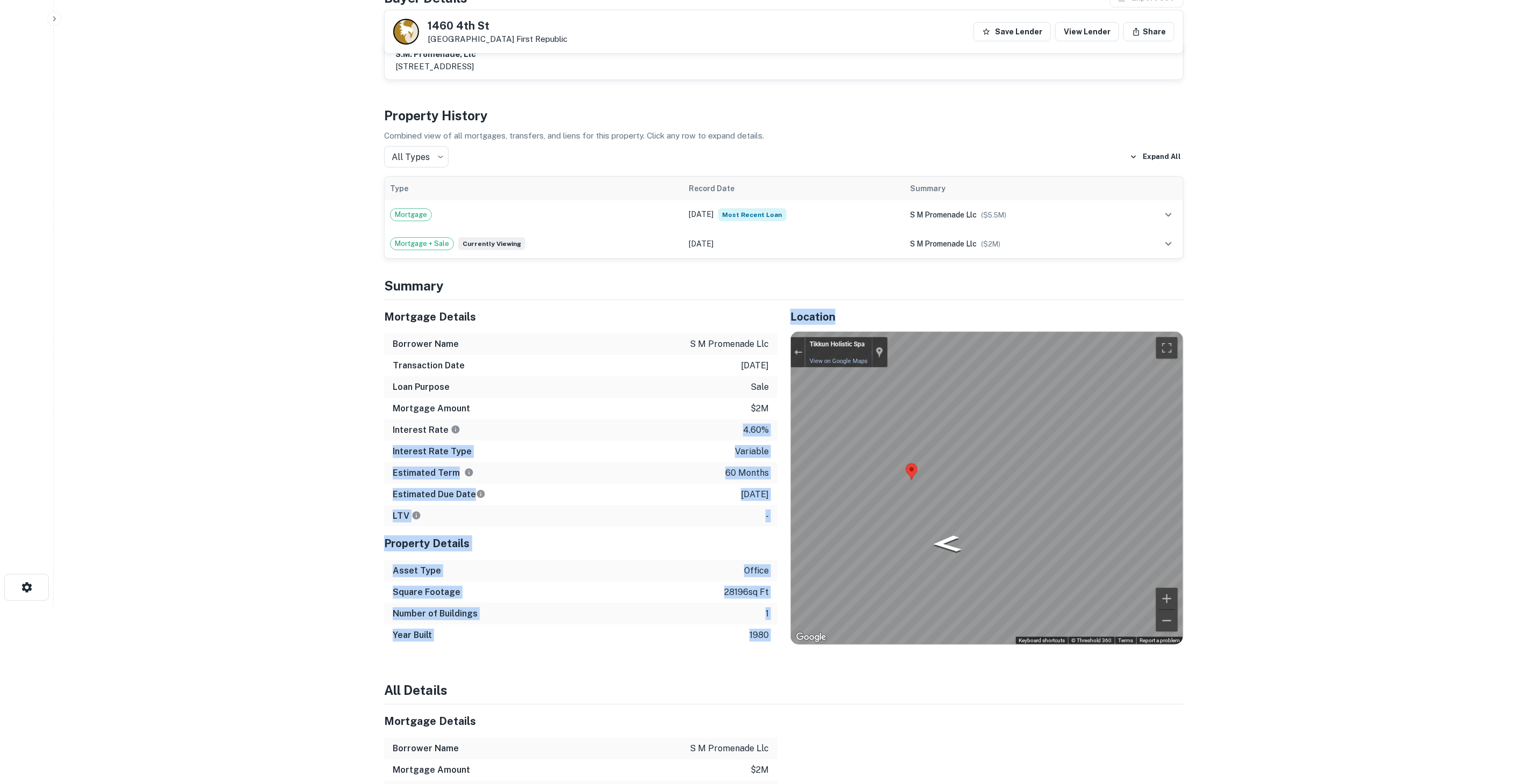
drag, startPoint x: 667, startPoint y: 421, endPoint x: 784, endPoint y: 477, distance: 129.7
click at [784, 477] on div "Mortgage Details Borrower Name s m promenade llc Transaction Date 10/23/2018 Lo…" at bounding box center [777, 473] width 812 height 346
click at [783, 479] on div "Location To navigate the map with touch gestures double-tap and hold your finge…" at bounding box center [980, 473] width 406 height 346
click at [769, 482] on div "Estimated Term 60 months" at bounding box center [581, 473] width 393 height 21
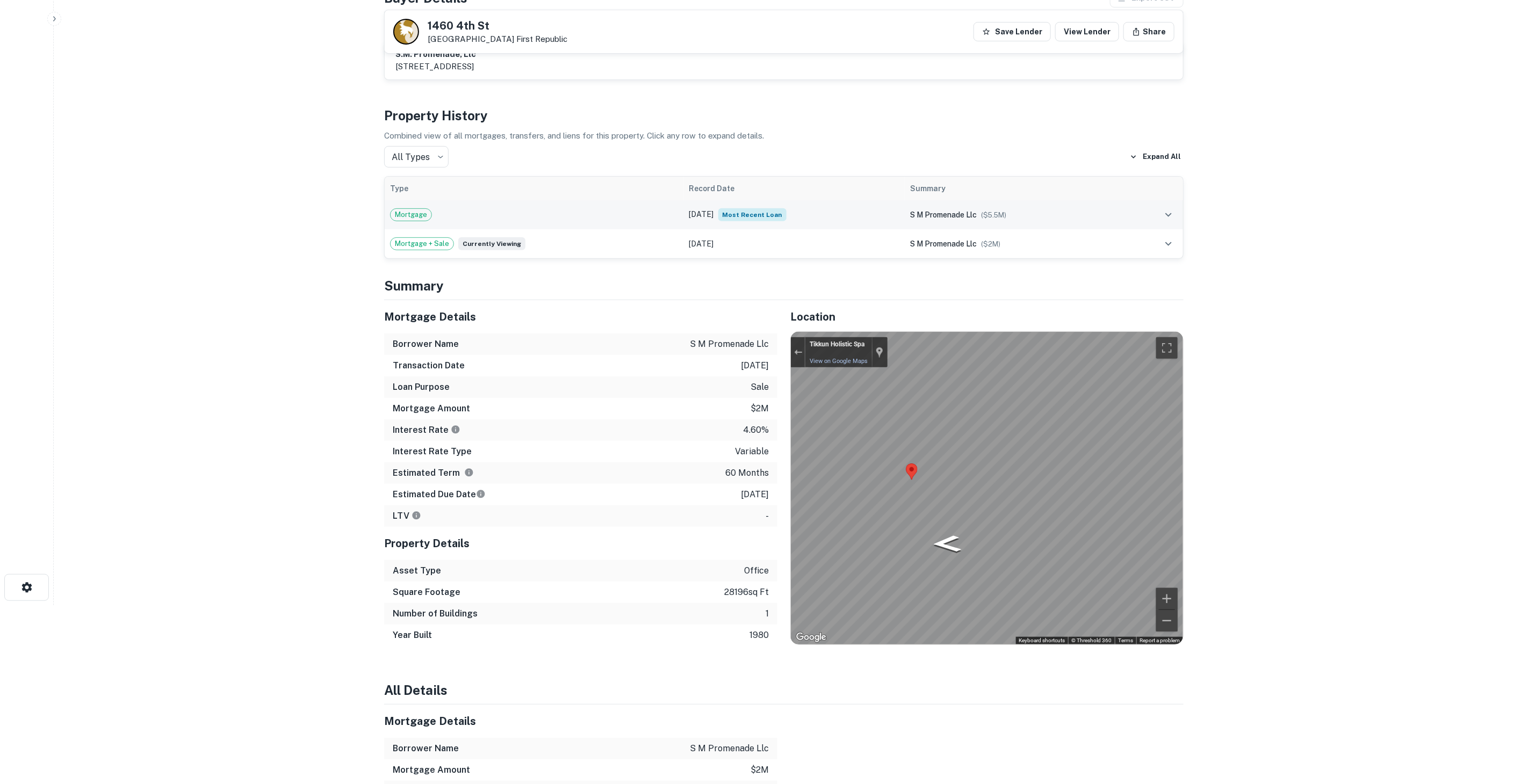
click at [664, 222] on td "Mortgage" at bounding box center [534, 214] width 299 height 29
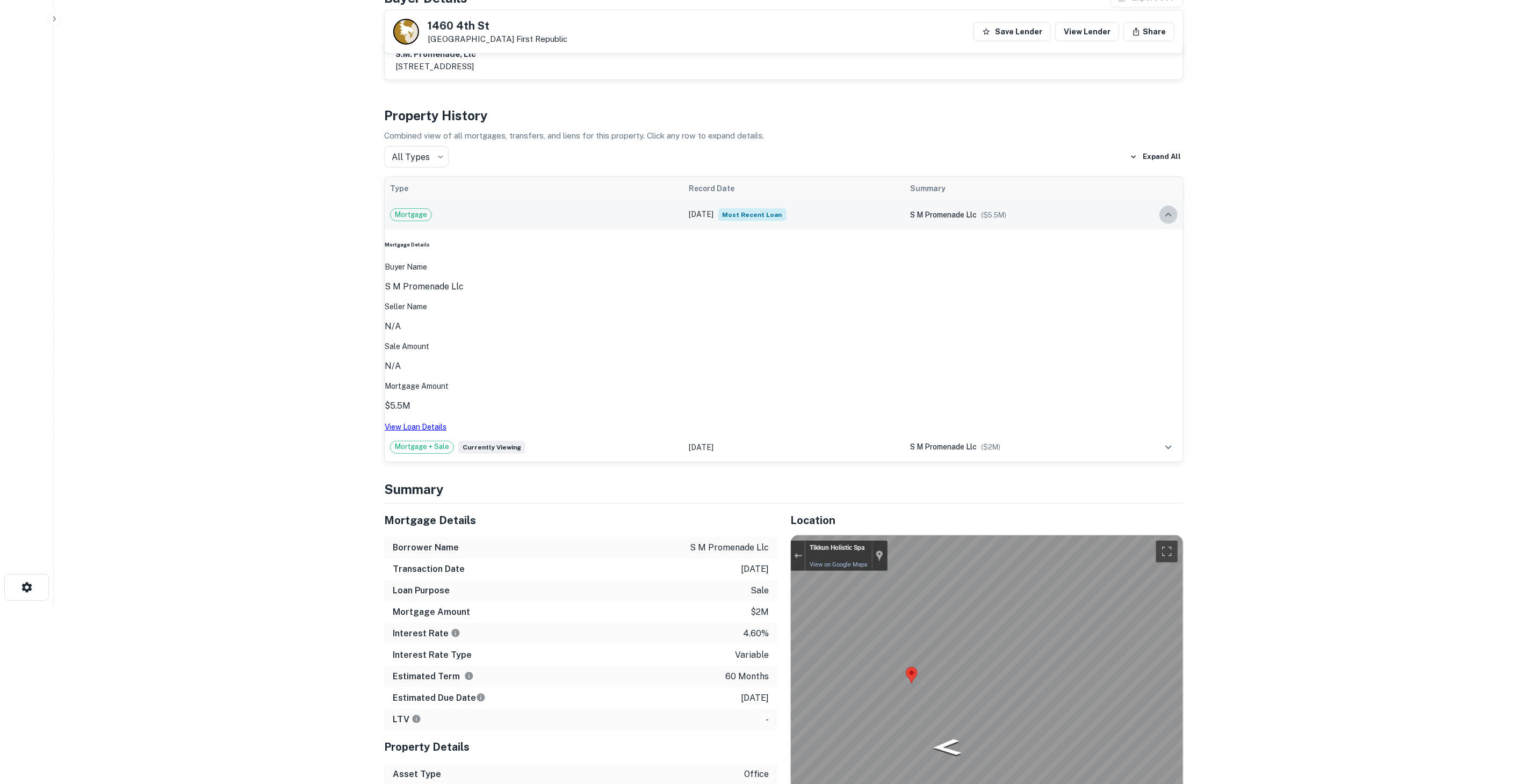
click at [1171, 218] on icon "expand row" at bounding box center [1168, 215] width 13 height 13
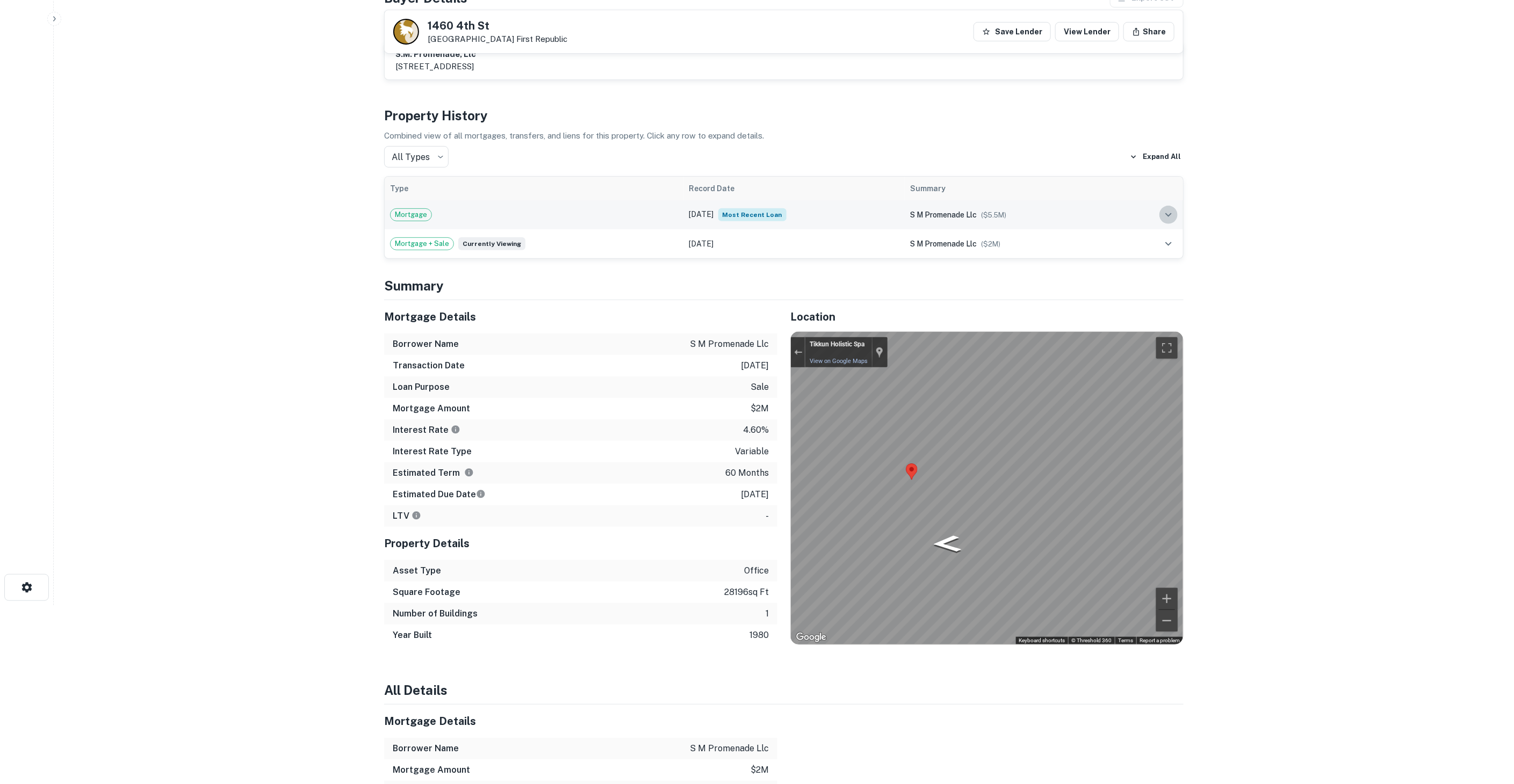
click at [1171, 218] on icon "expand row" at bounding box center [1168, 215] width 13 height 13
click at [1170, 218] on icon "expand row" at bounding box center [1168, 215] width 13 height 13
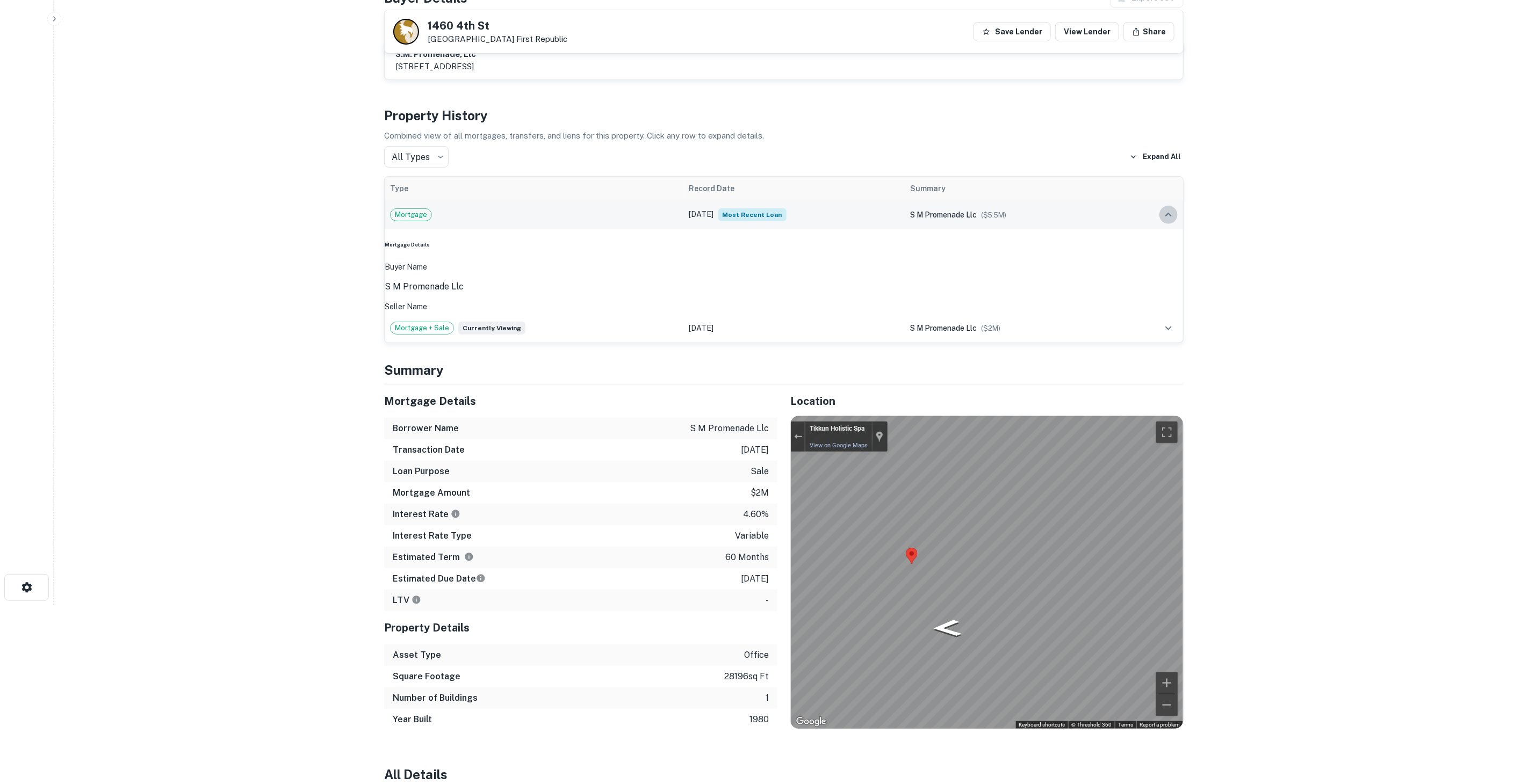
click at [1170, 218] on icon "expand row" at bounding box center [1168, 215] width 13 height 13
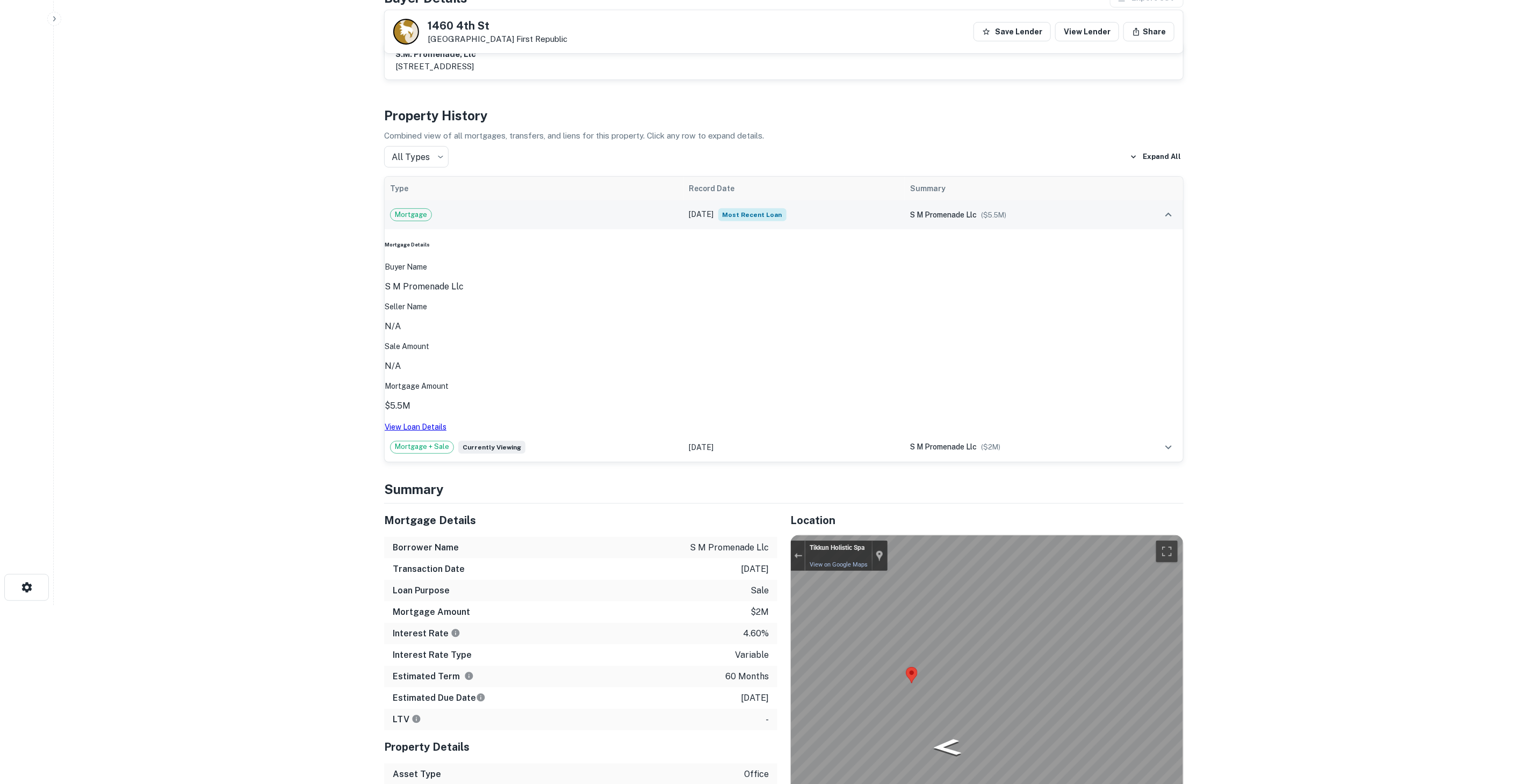
click at [1170, 218] on icon "expand row" at bounding box center [1168, 215] width 13 height 13
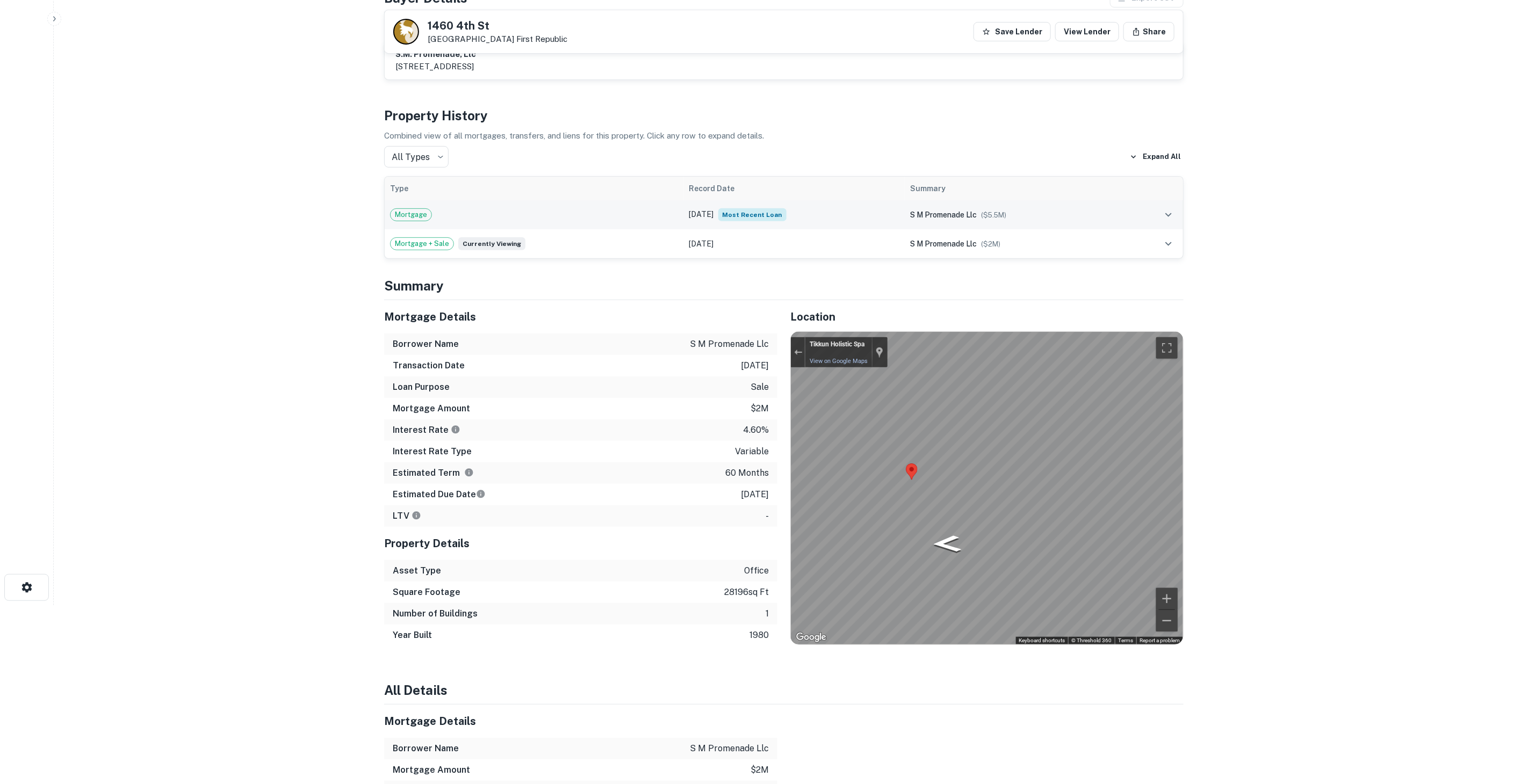
click at [1170, 218] on icon "expand row" at bounding box center [1168, 215] width 13 height 13
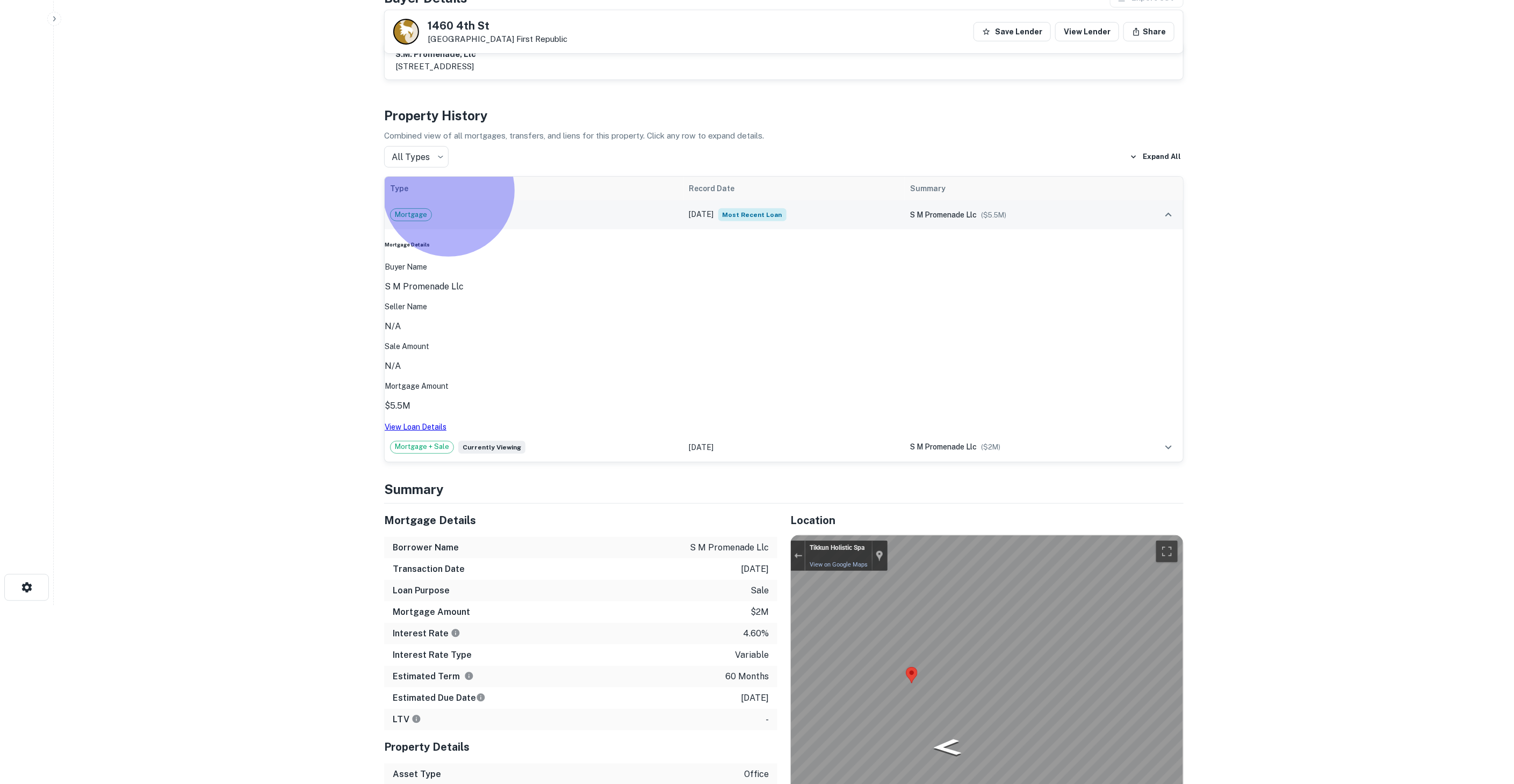
click at [446, 423] on link "View Loan Details" at bounding box center [415, 427] width 62 height 8
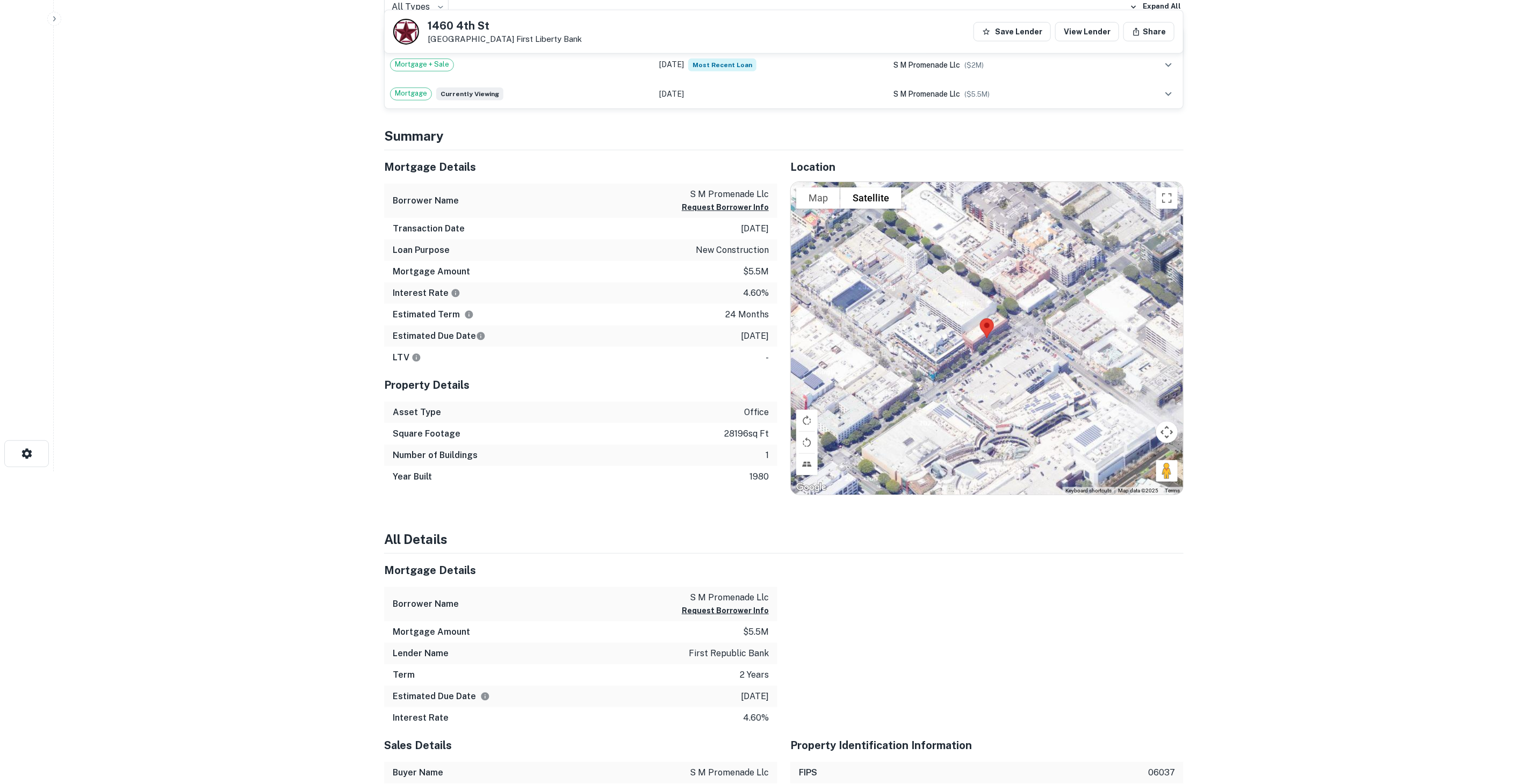
scroll to position [179, 0]
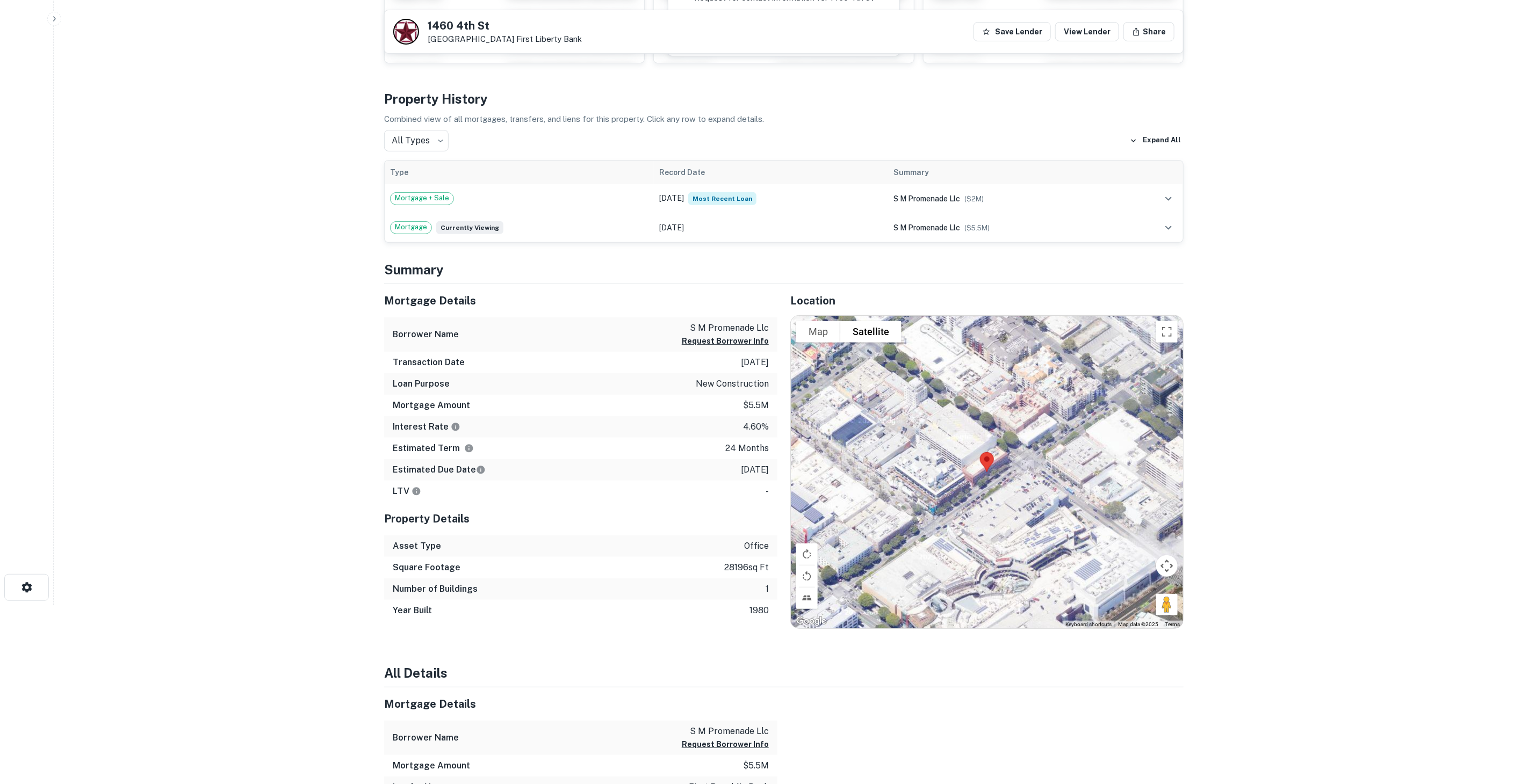
click at [747, 411] on div "Mortgage Amount $5.5m" at bounding box center [581, 405] width 393 height 21
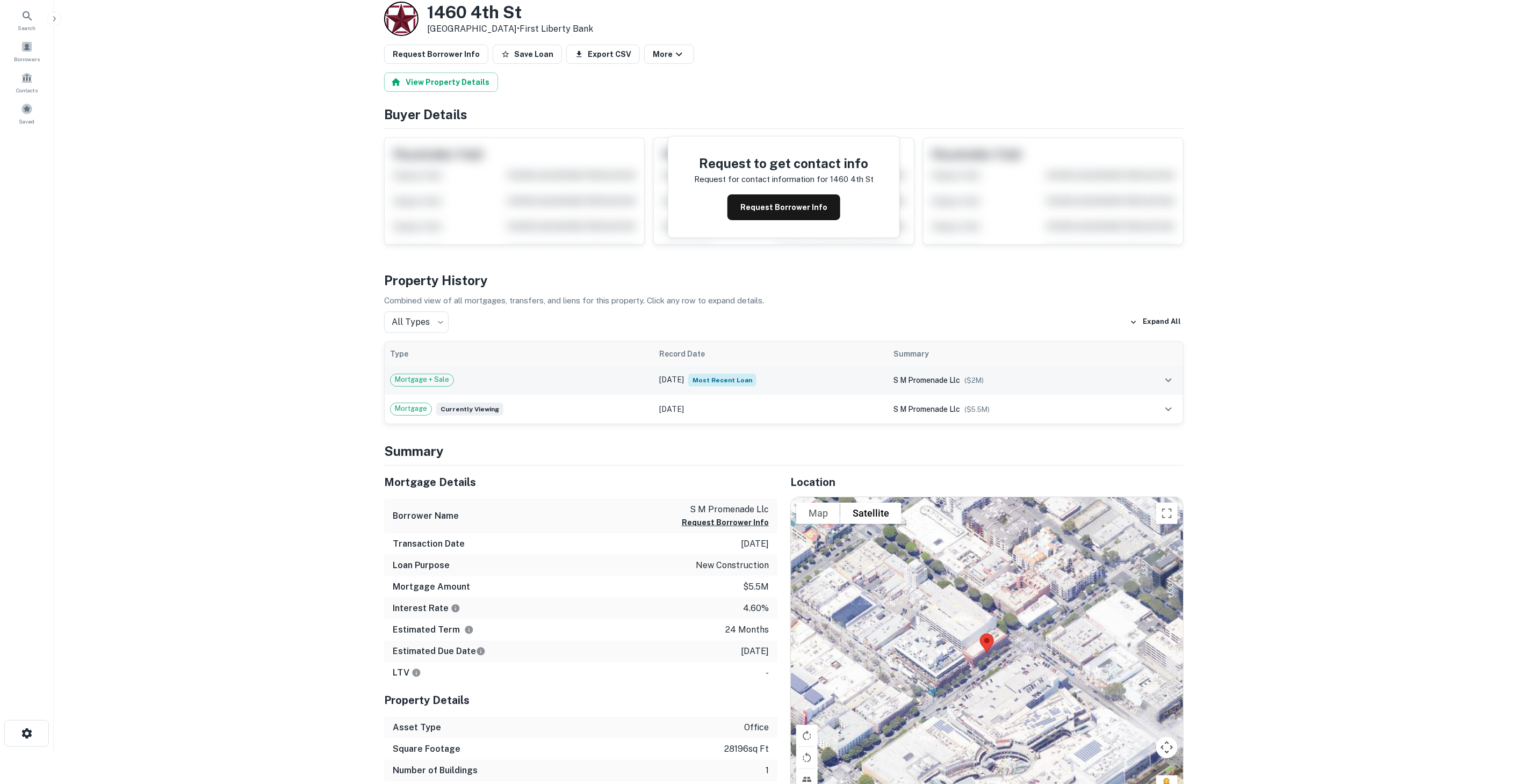
scroll to position [0, 0]
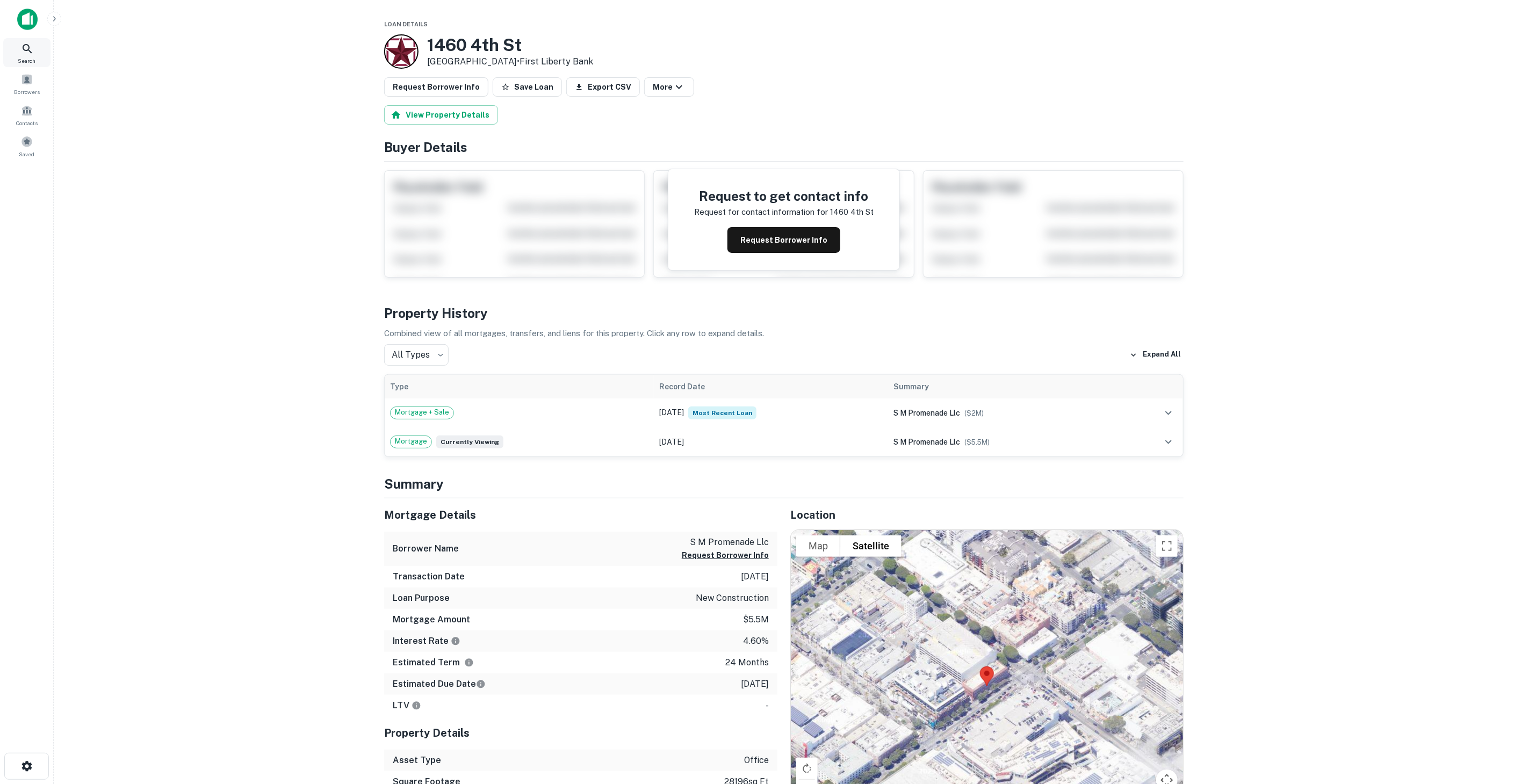
click at [20, 47] on div "Search" at bounding box center [27, 52] width 47 height 29
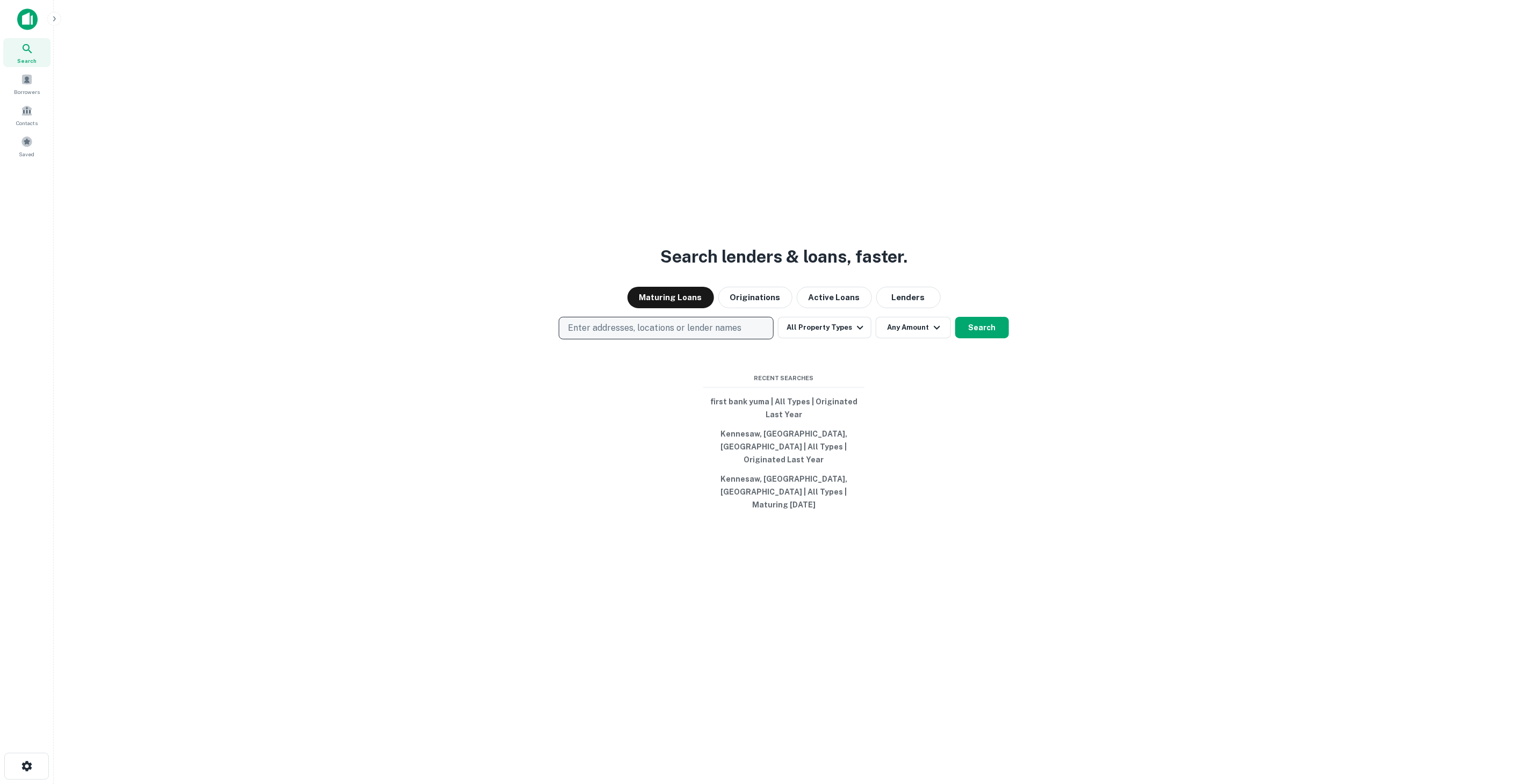
click at [687, 335] on p "Enter addresses, locations or lender names" at bounding box center [654, 328] width 173 height 13
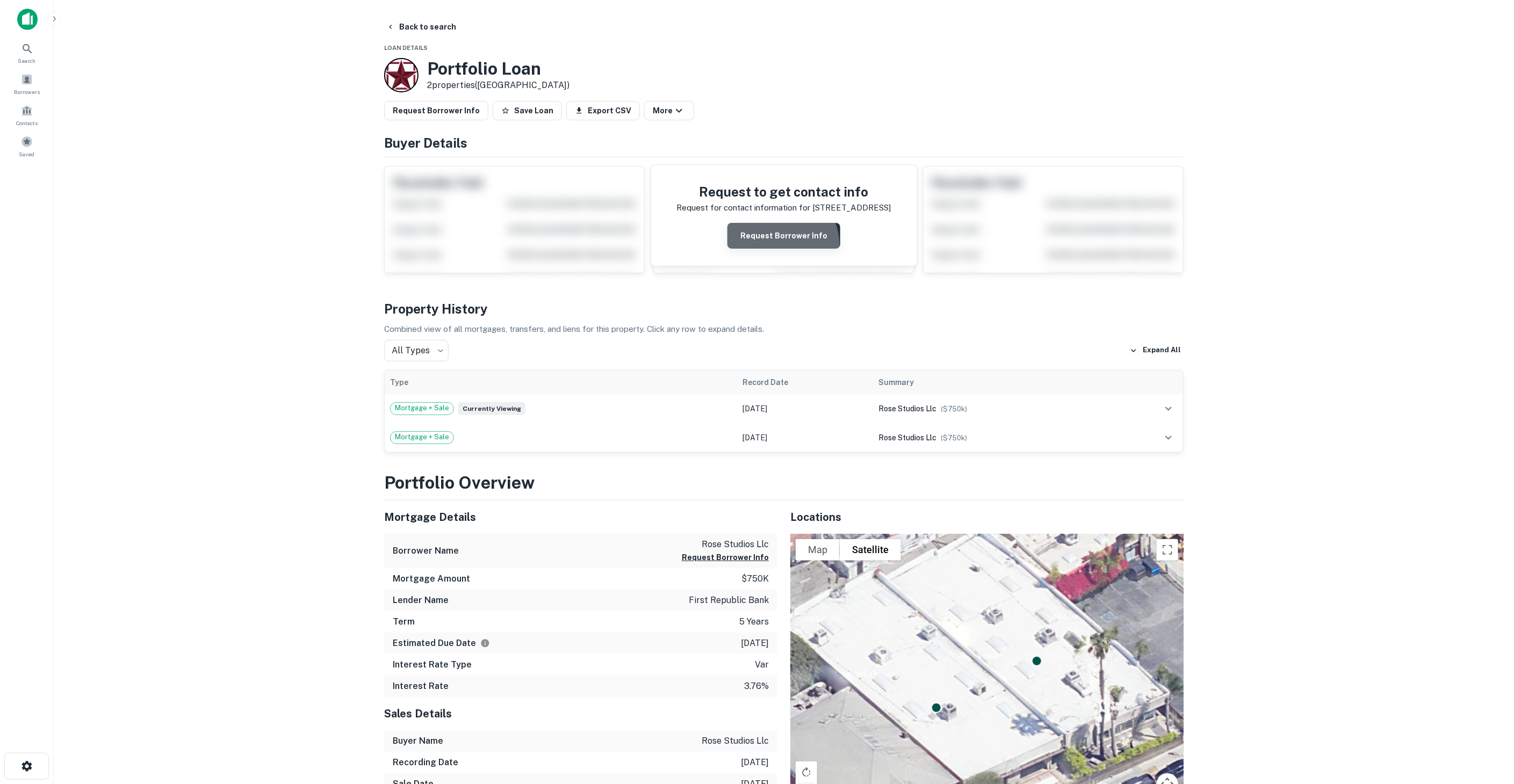
click at [771, 246] on button "Request Borrower Info" at bounding box center [784, 235] width 113 height 26
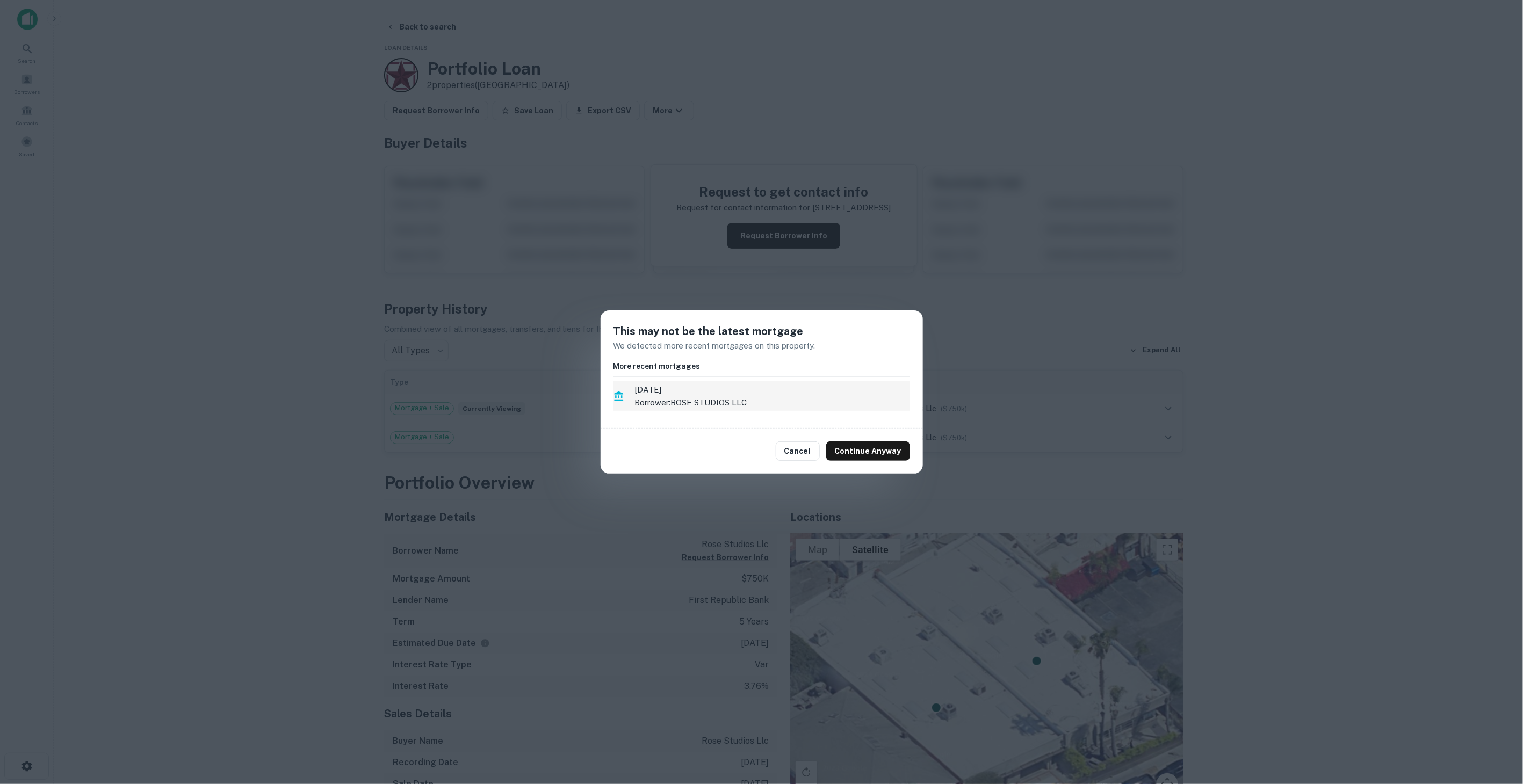
click at [848, 410] on li "8/3/2022 Borrower: ROSE STUDIOS LLC" at bounding box center [762, 396] width 297 height 30
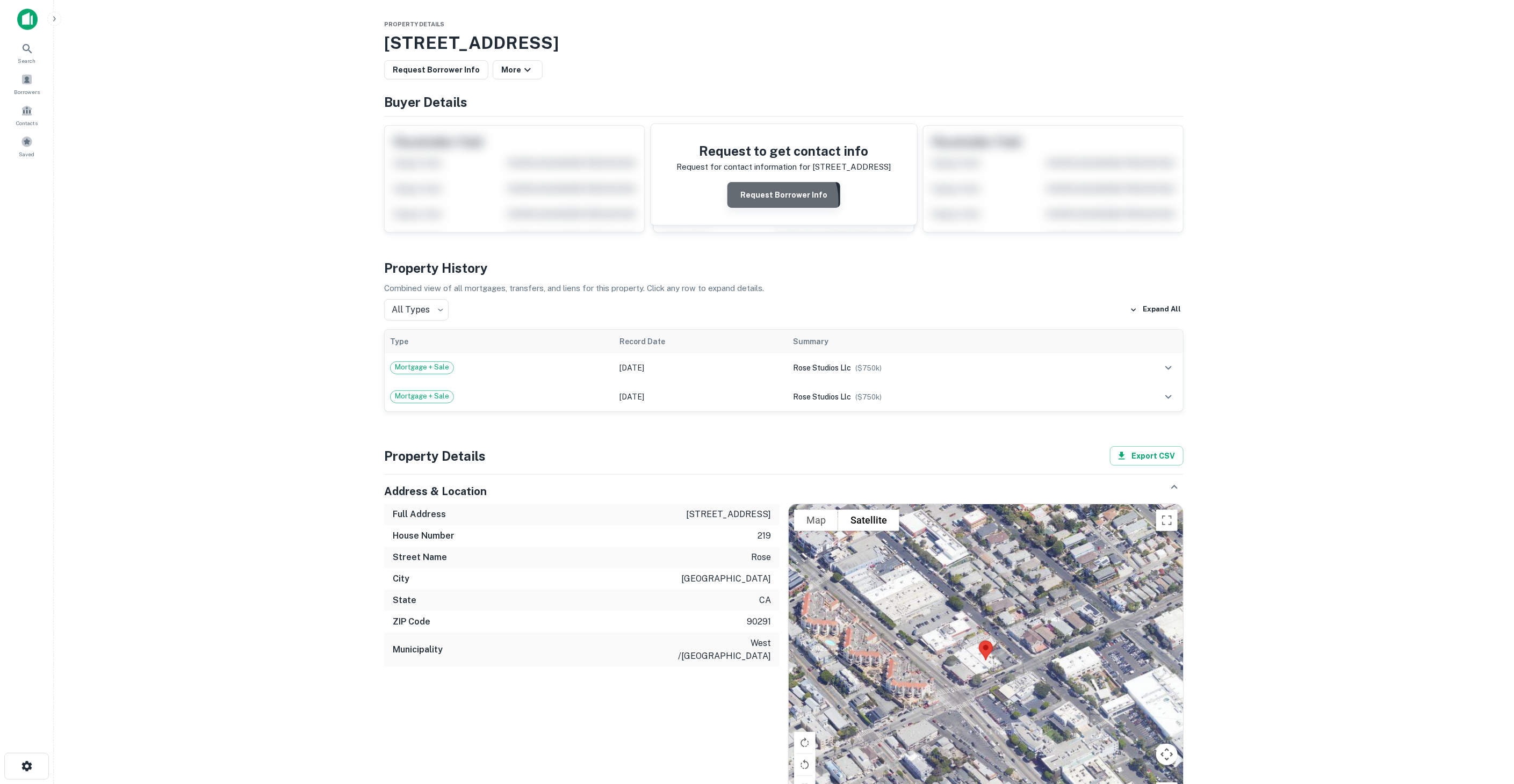
click at [775, 201] on button "Request Borrower Info" at bounding box center [784, 195] width 113 height 26
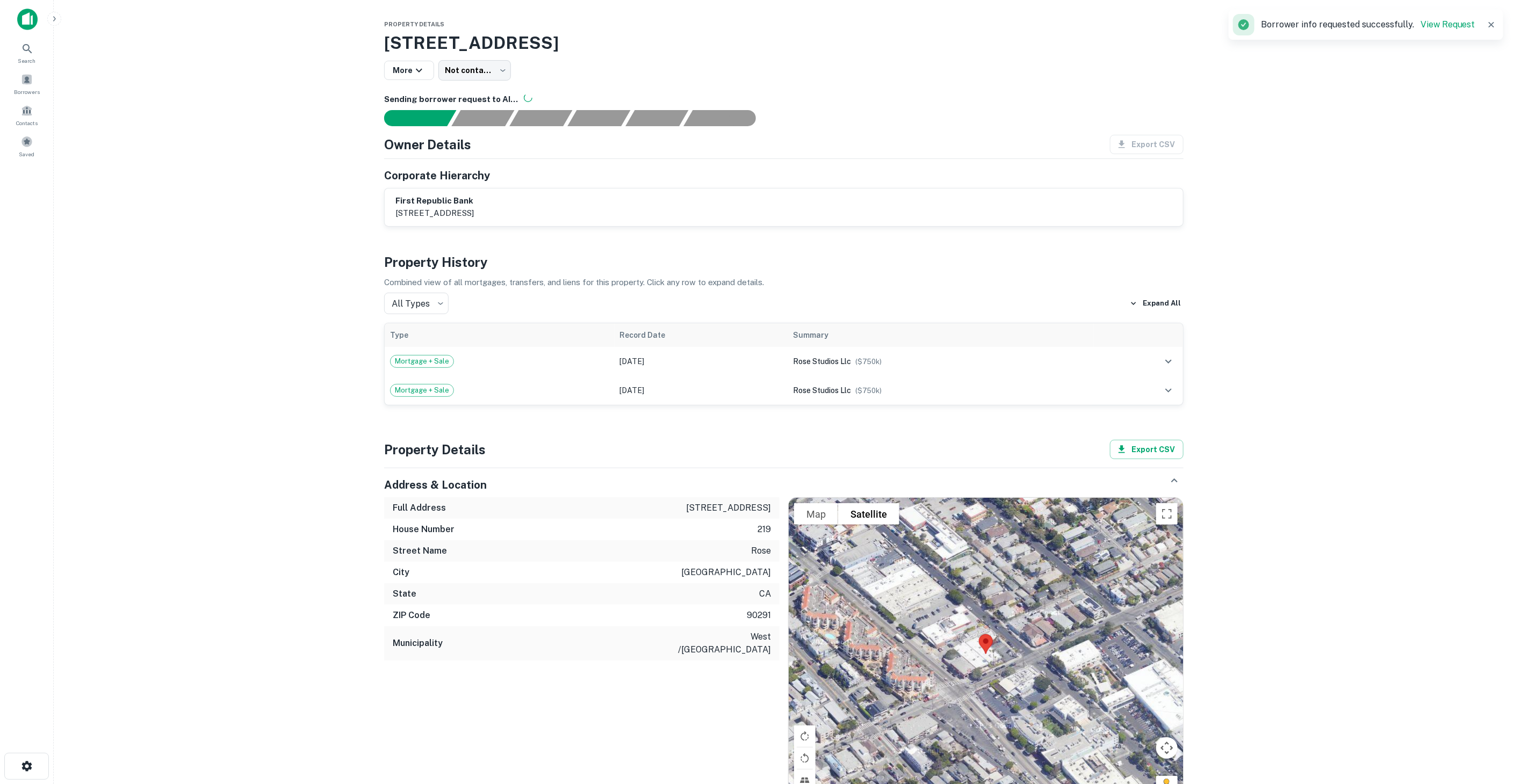
scroll to position [119, 0]
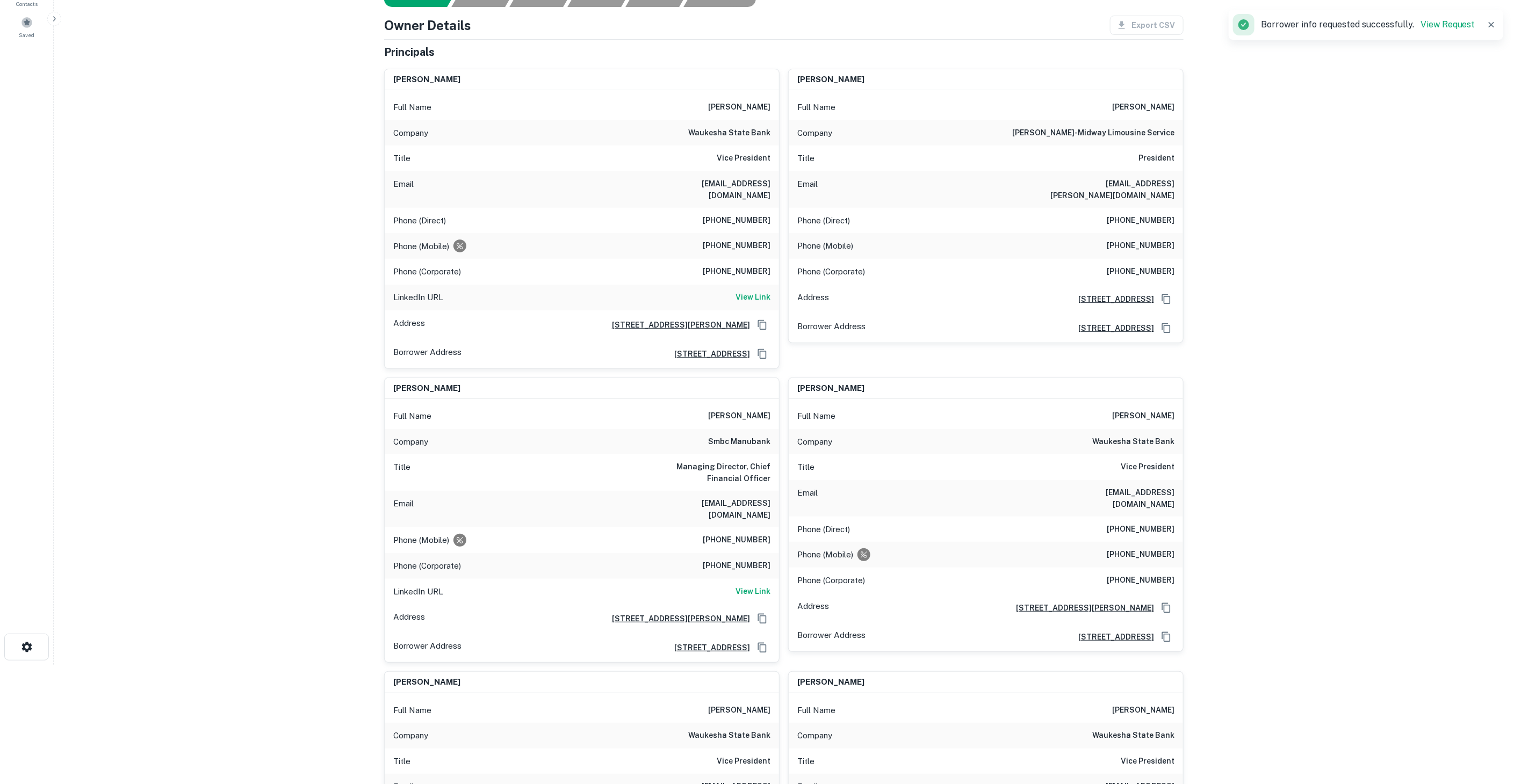
drag, startPoint x: 1178, startPoint y: 673, endPoint x: 1122, endPoint y: 640, distance: 65.0
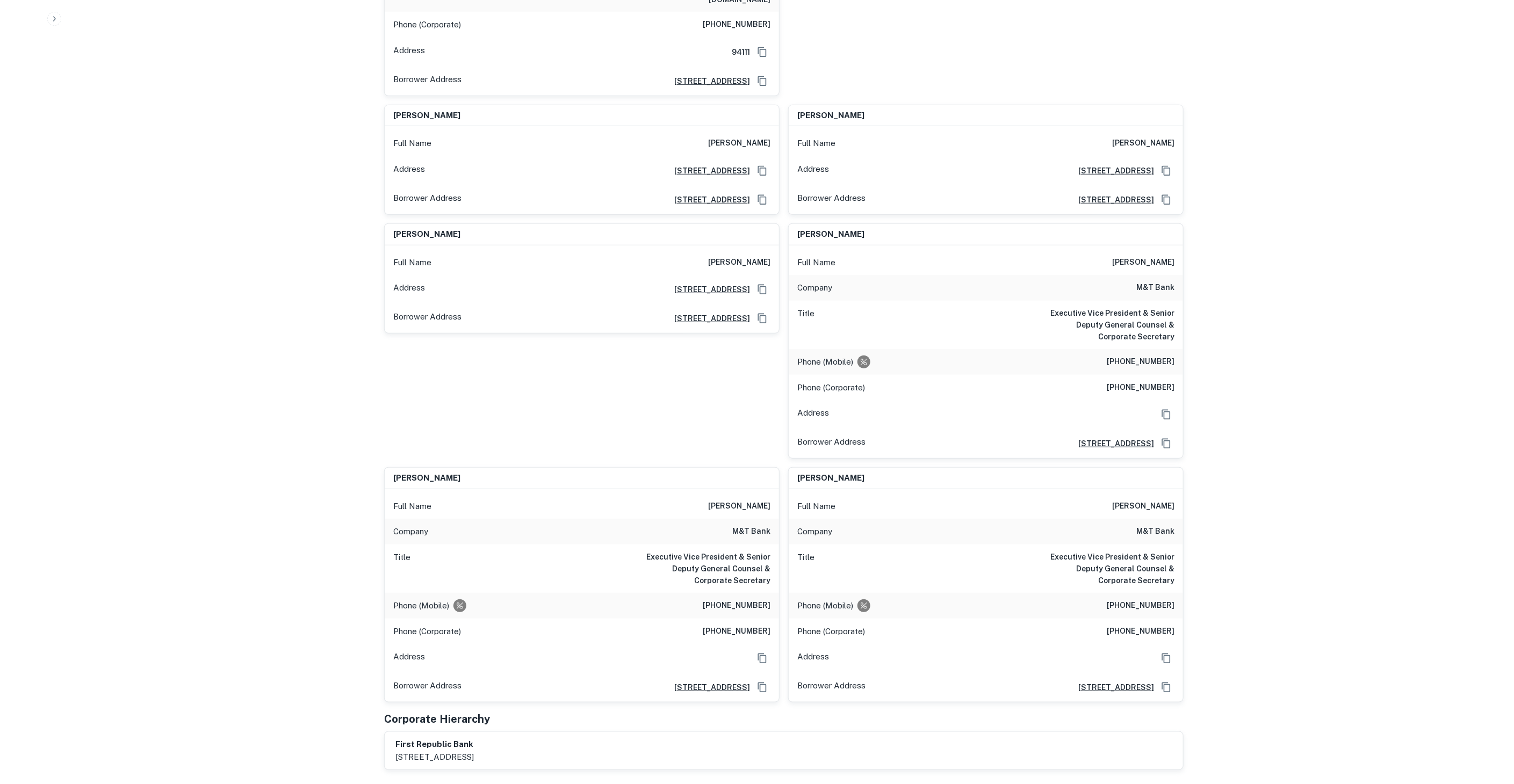
scroll to position [17942, 0]
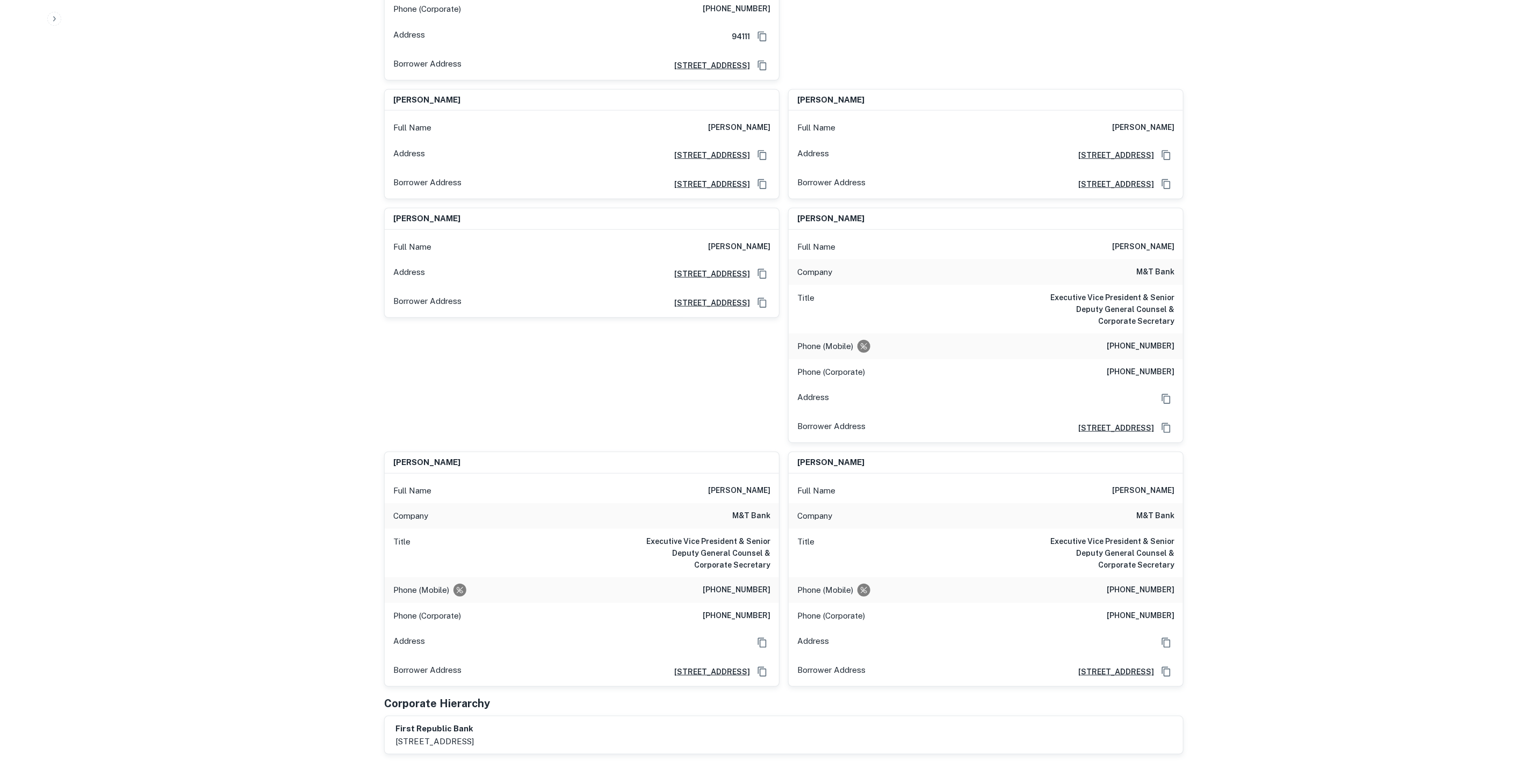
drag, startPoint x: 581, startPoint y: 244, endPoint x: 702, endPoint y: 601, distance: 376.9
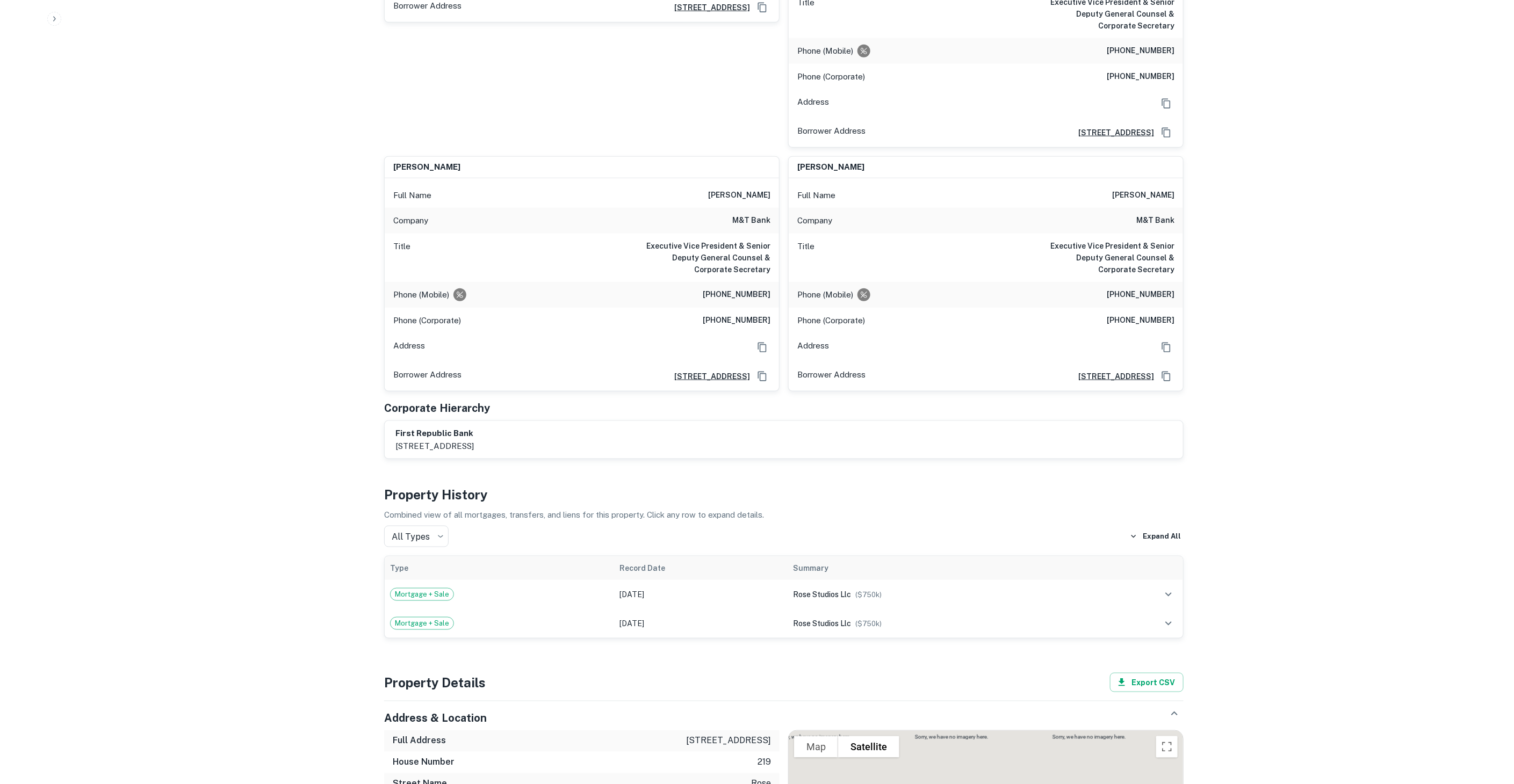
scroll to position [18241, 0]
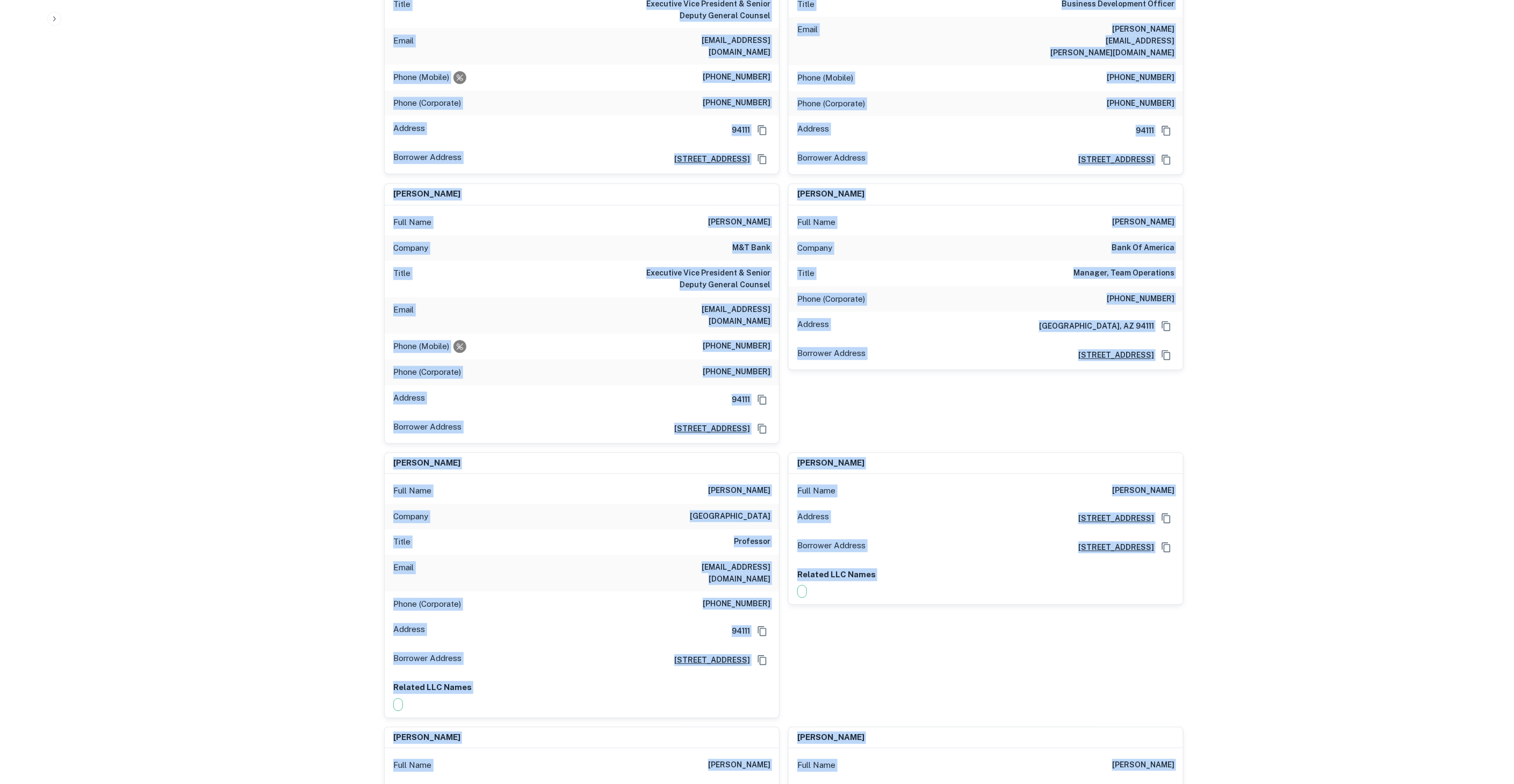
drag, startPoint x: 951, startPoint y: 737, endPoint x: 334, endPoint y: 218, distance: 806.3
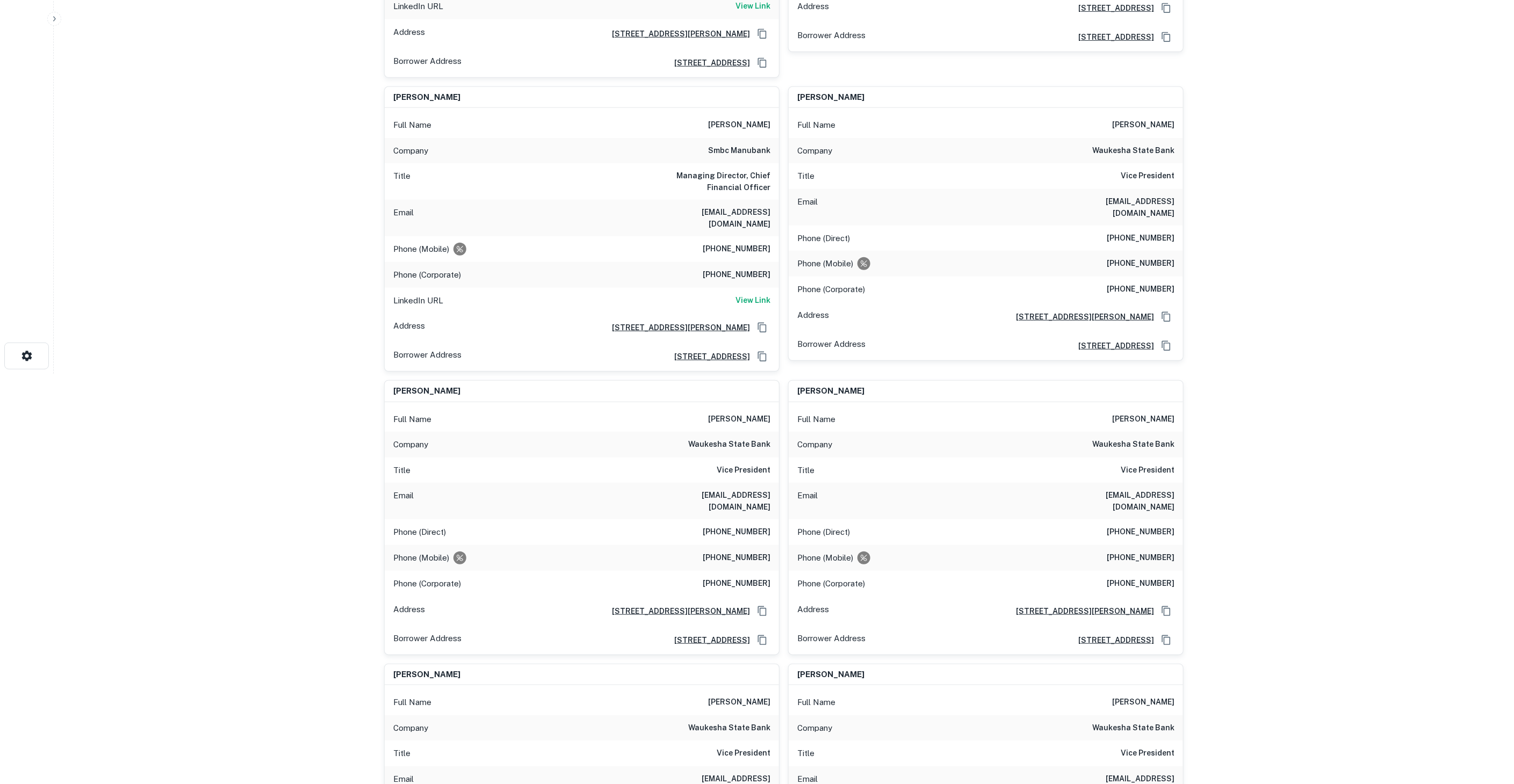
scroll to position [0, 0]
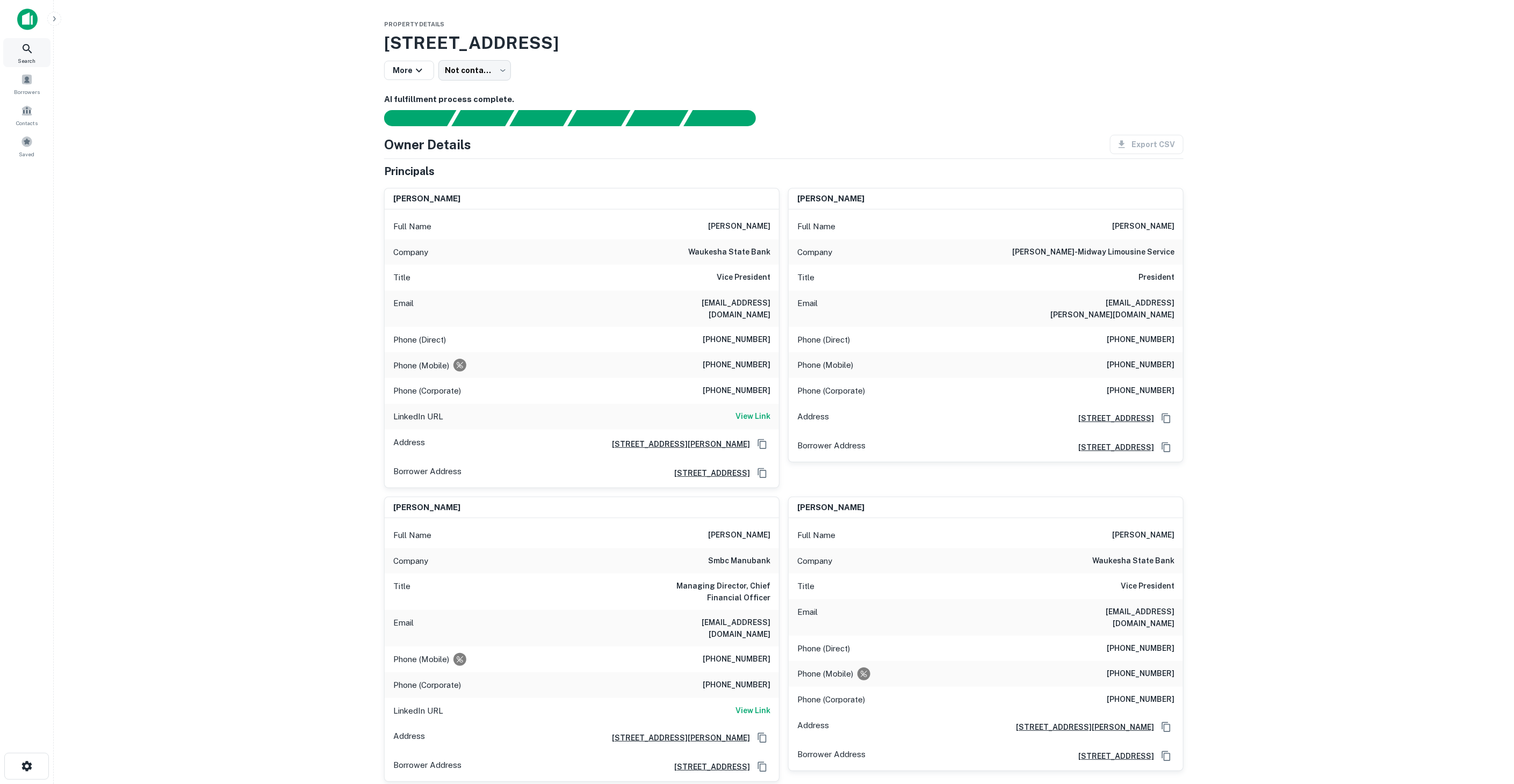
click at [35, 45] on div "Search" at bounding box center [27, 52] width 47 height 29
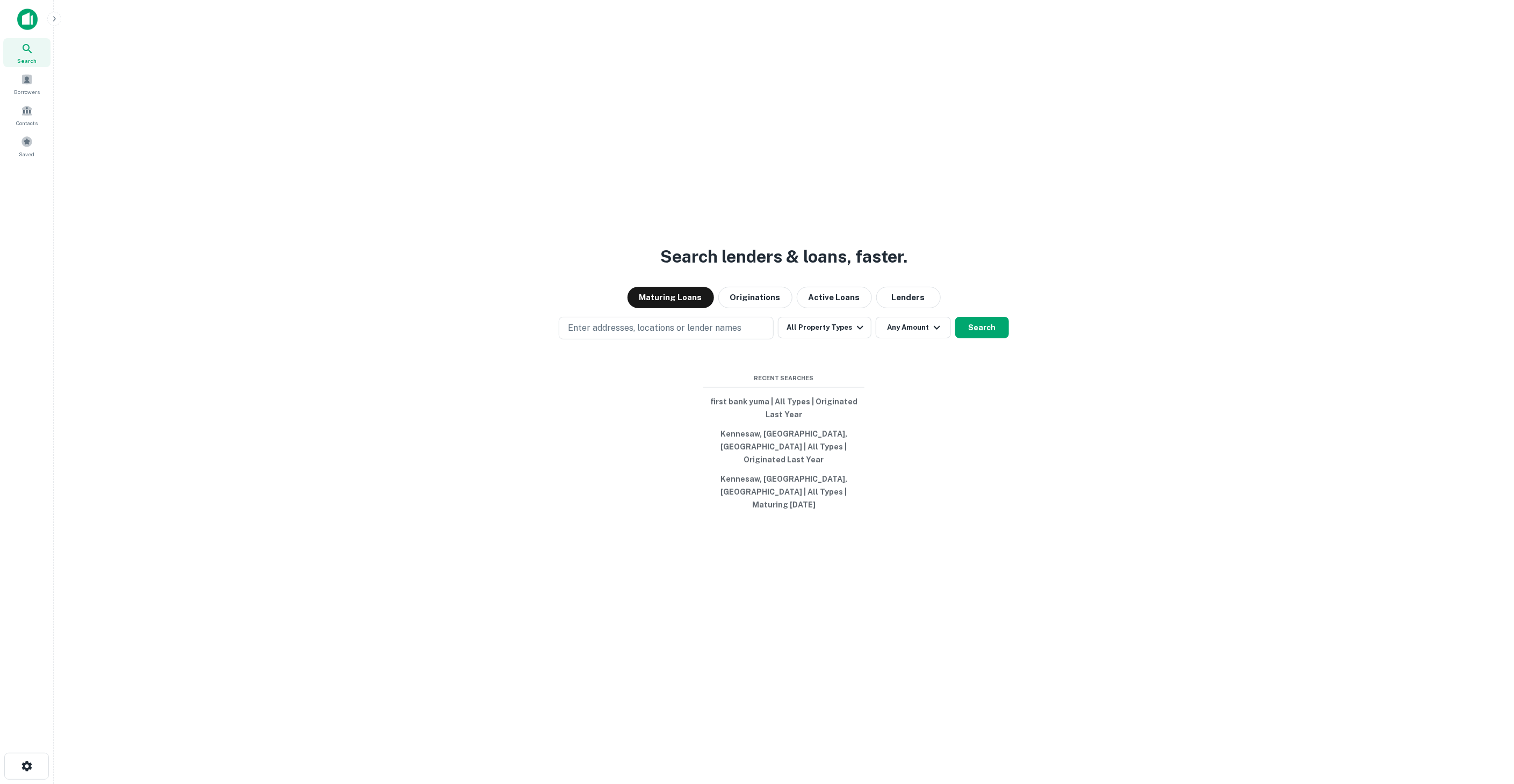
click at [867, 308] on div "Maturing Loans Originations Active Loans Lenders" at bounding box center [783, 298] width 1443 height 21
click at [901, 308] on button "Lenders" at bounding box center [908, 298] width 64 height 21
click at [648, 299] on div "Search lenders & loans, faster. Maturing Loans Originations Active Loans Lender…" at bounding box center [783, 418] width 1443 height 784
click at [654, 308] on button "Maturing Loans" at bounding box center [671, 298] width 87 height 21
click at [661, 334] on p "Enter addresses, locations or lender names" at bounding box center [654, 328] width 173 height 13
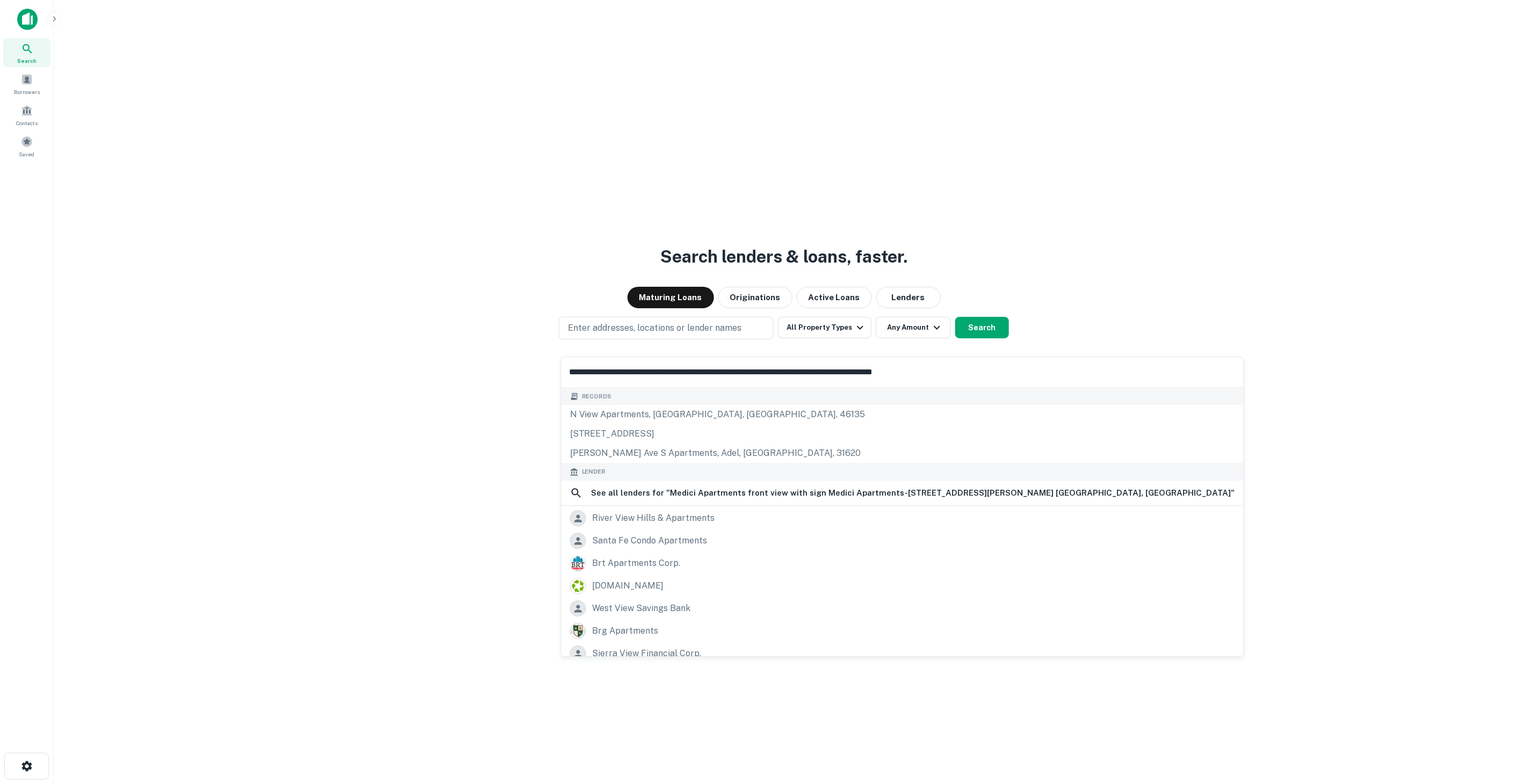
type input "**********"
click at [374, 233] on div "Search lenders & loans, faster. Maturing Loans Originations Active Loans Lender…" at bounding box center [783, 418] width 1443 height 784
